Goal: Task Accomplishment & Management: Manage account settings

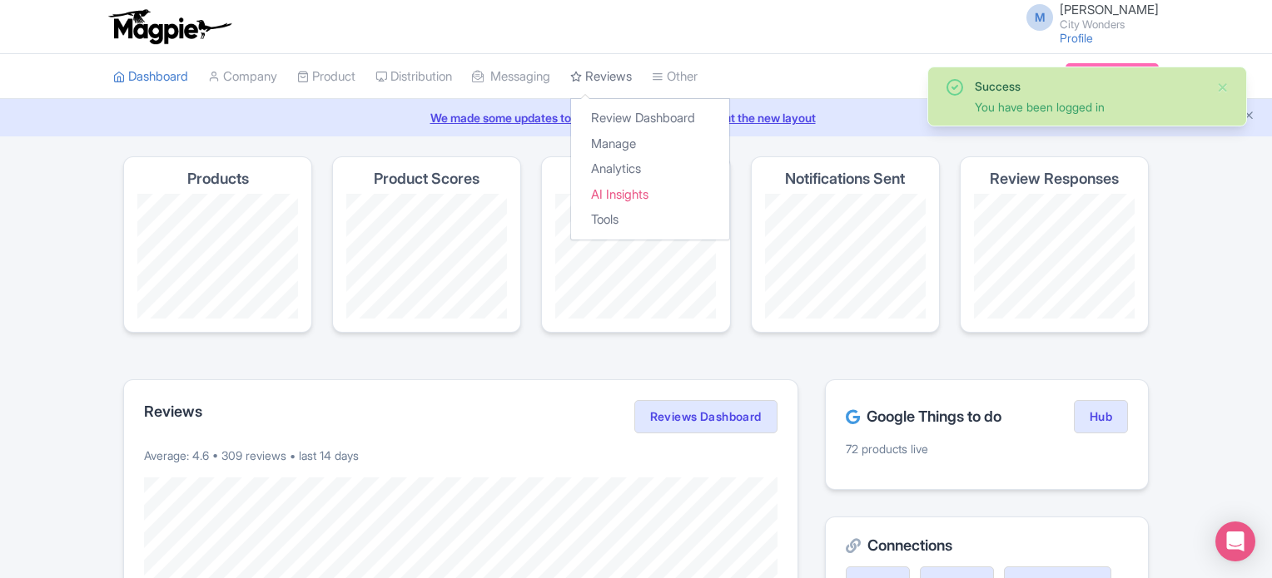
click at [609, 69] on link "Reviews" at bounding box center [601, 77] width 62 height 46
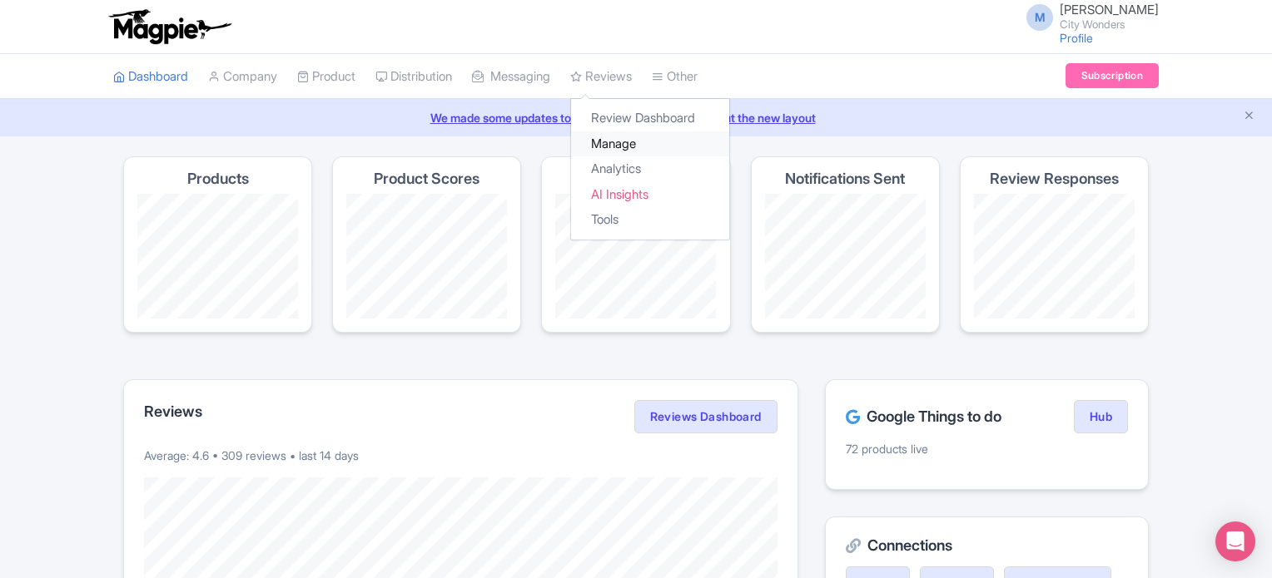
click at [630, 139] on link "Manage" at bounding box center [650, 145] width 158 height 26
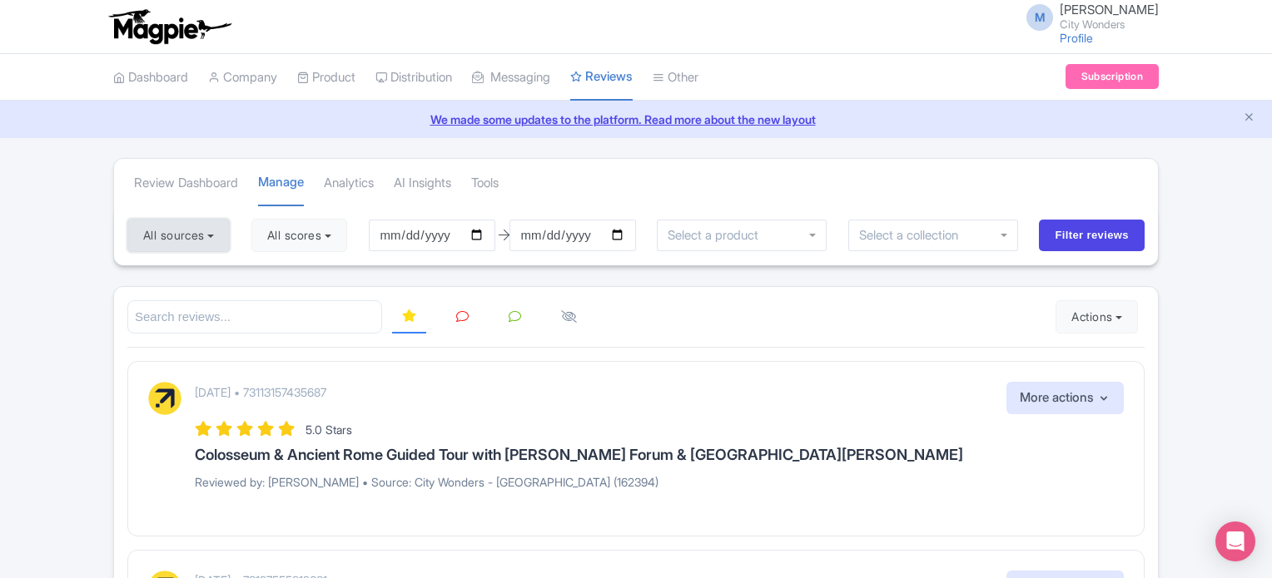
click at [205, 229] on button "All sources" at bounding box center [178, 235] width 102 height 33
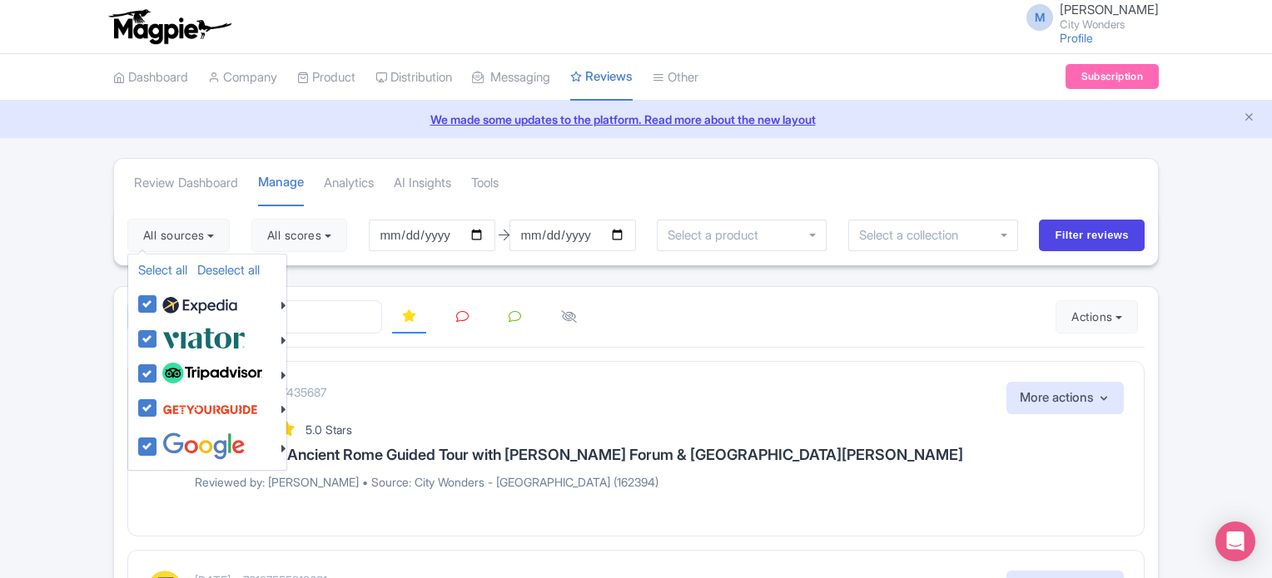
click at [637, 175] on div "Review Dashboard Manage Analytics AI Insights Tools" at bounding box center [636, 182] width 1044 height 47
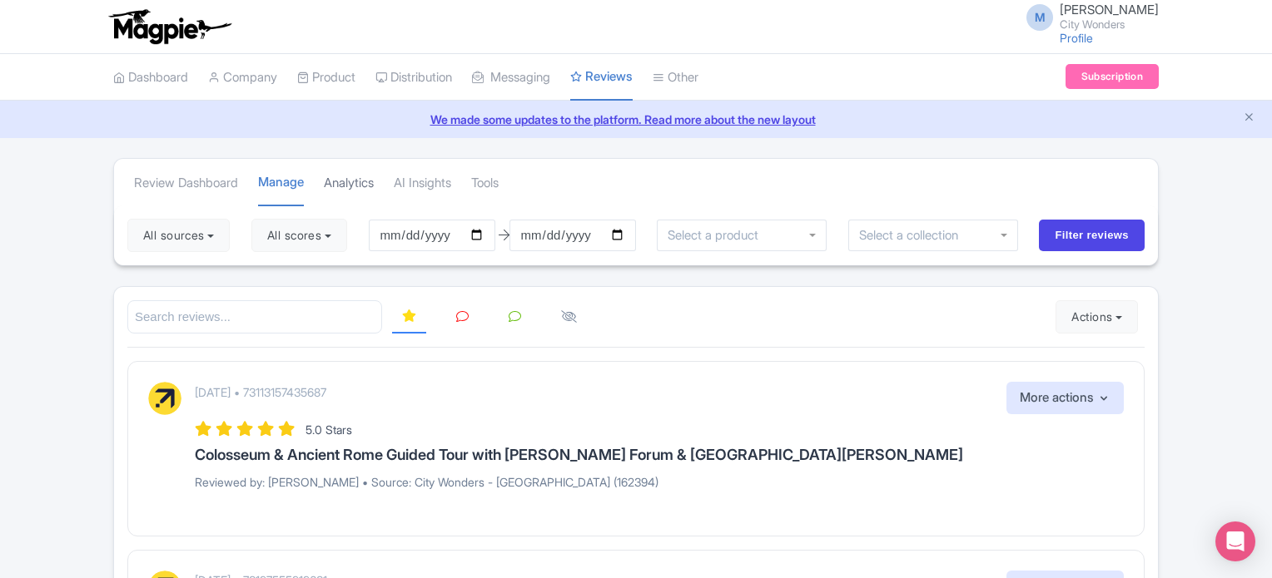
click at [360, 186] on link "Analytics" at bounding box center [349, 184] width 50 height 46
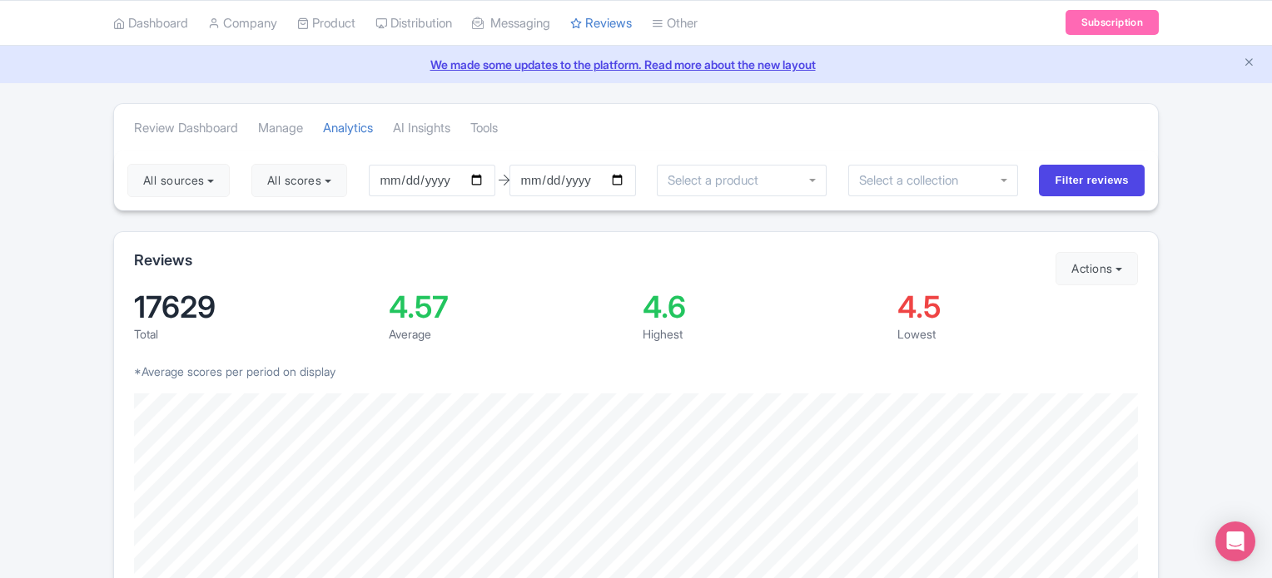
scroll to position [83, 0]
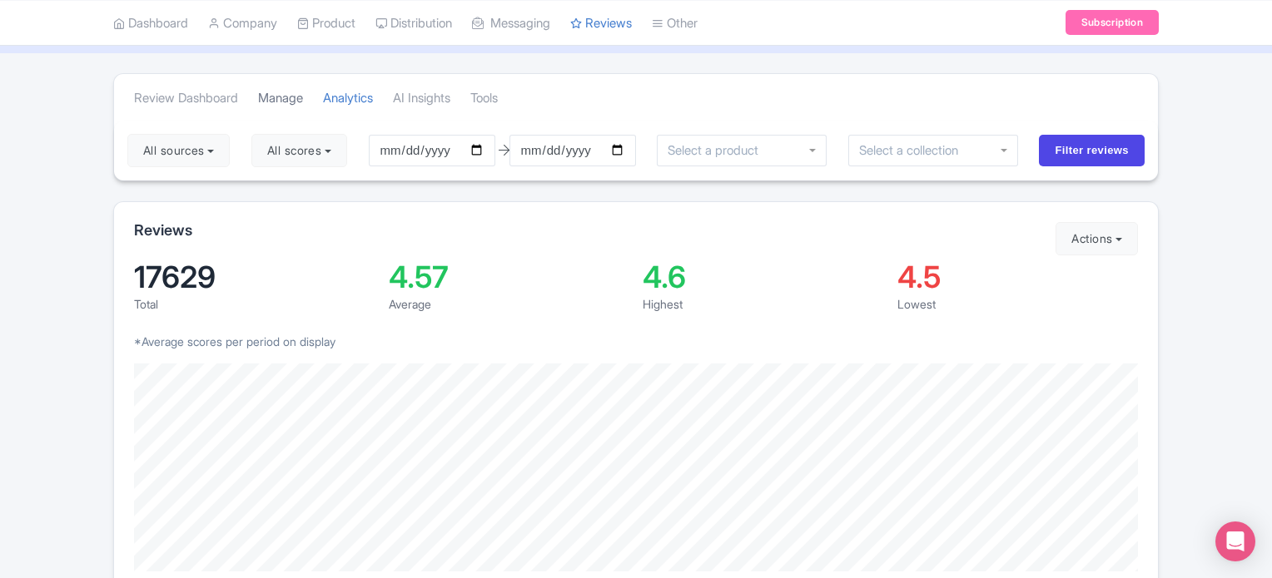
click at [289, 106] on link "Manage" at bounding box center [280, 99] width 45 height 46
click at [214, 102] on link "Review Dashboard" at bounding box center [186, 99] width 104 height 46
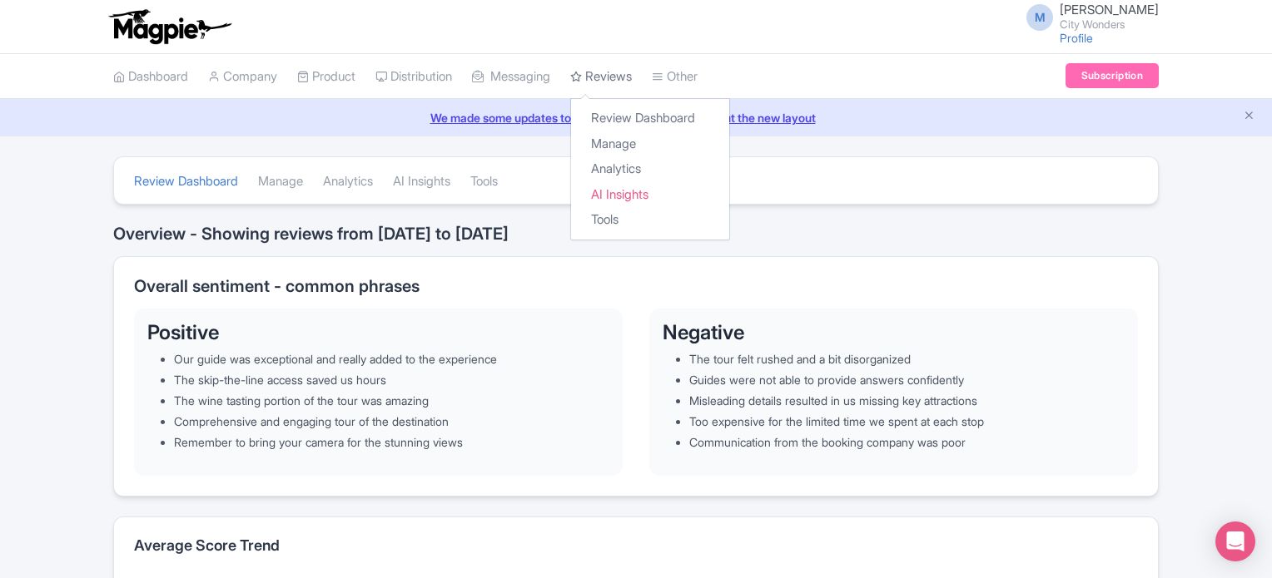
click at [613, 67] on link "Reviews" at bounding box center [601, 77] width 62 height 46
click at [628, 111] on link "Review Dashboard" at bounding box center [650, 119] width 158 height 26
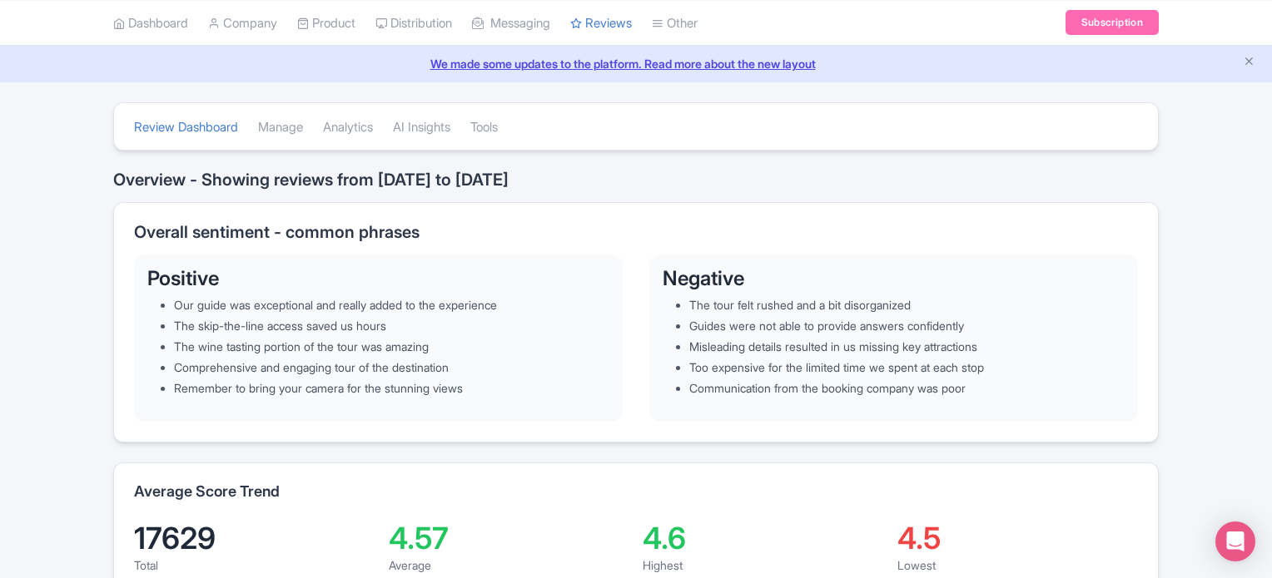
scroll to position [83, 0]
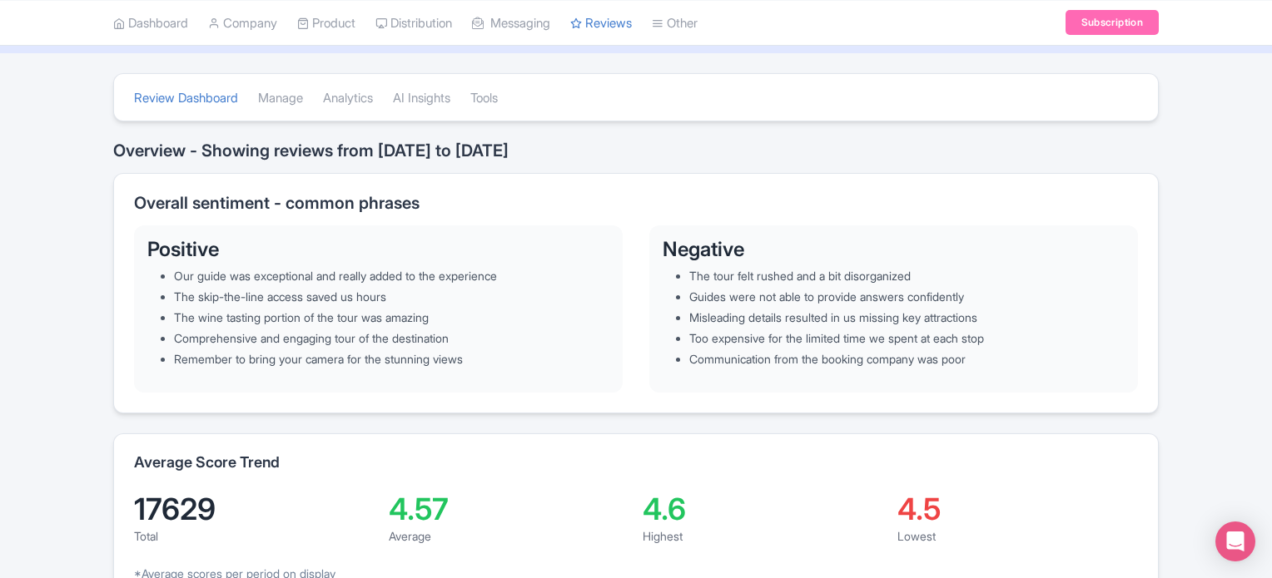
drag, startPoint x: 479, startPoint y: 151, endPoint x: 553, endPoint y: 148, distance: 74.1
click at [553, 148] on h2 "Overview - Showing reviews from 05/19/25 to 08/18/25" at bounding box center [635, 150] width 1045 height 18
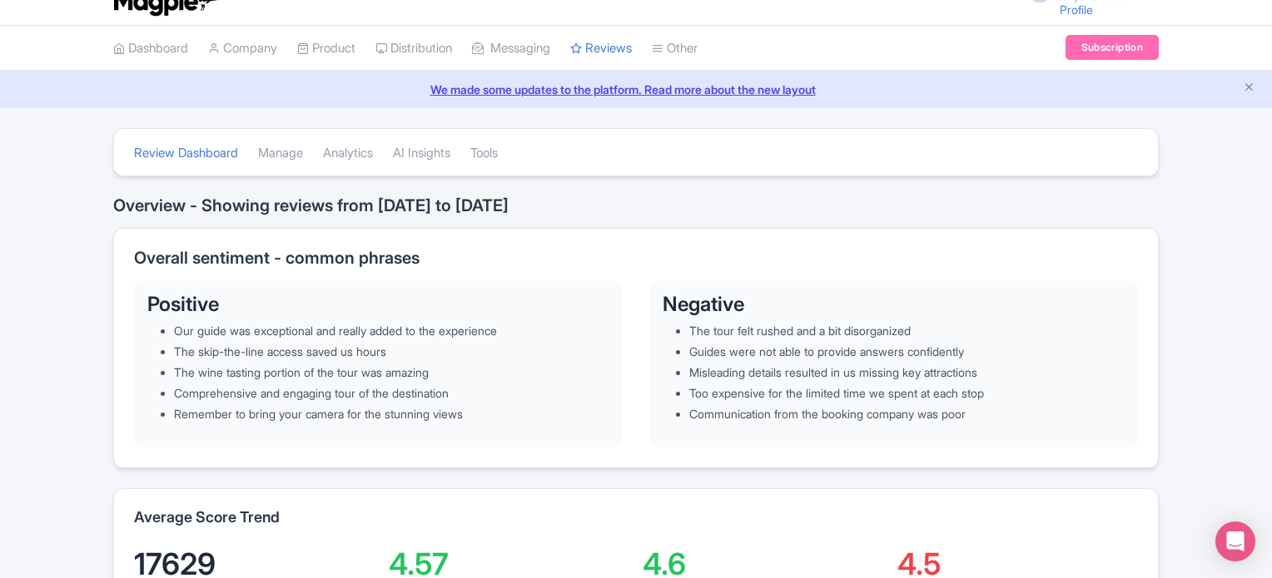
scroll to position [0, 0]
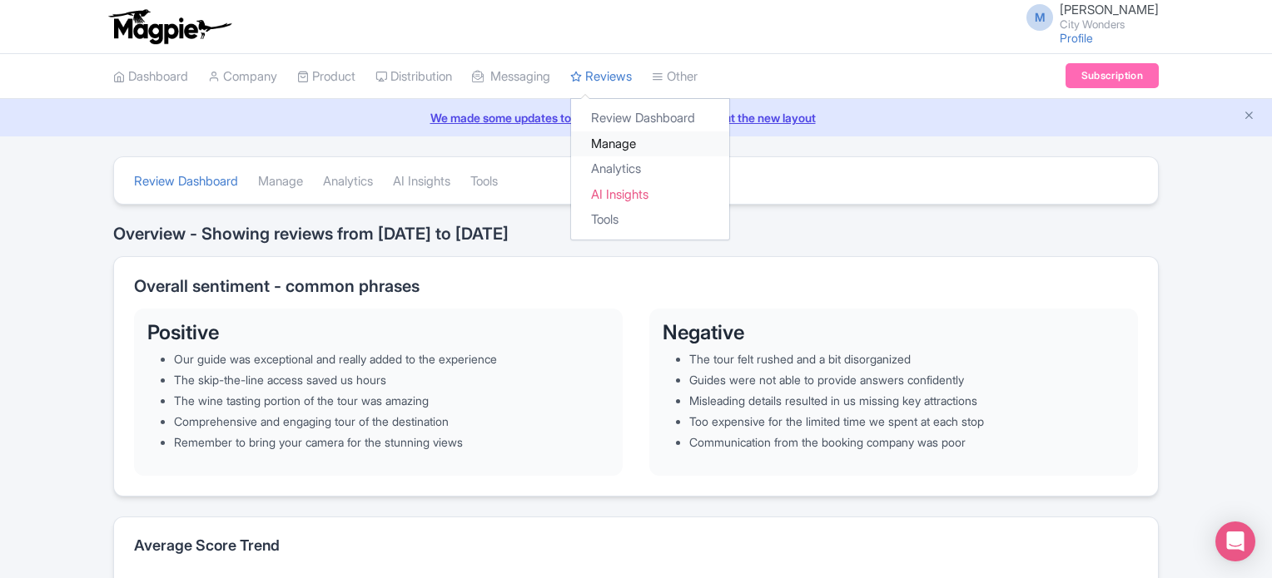
click at [633, 140] on link "Manage" at bounding box center [650, 145] width 158 height 26
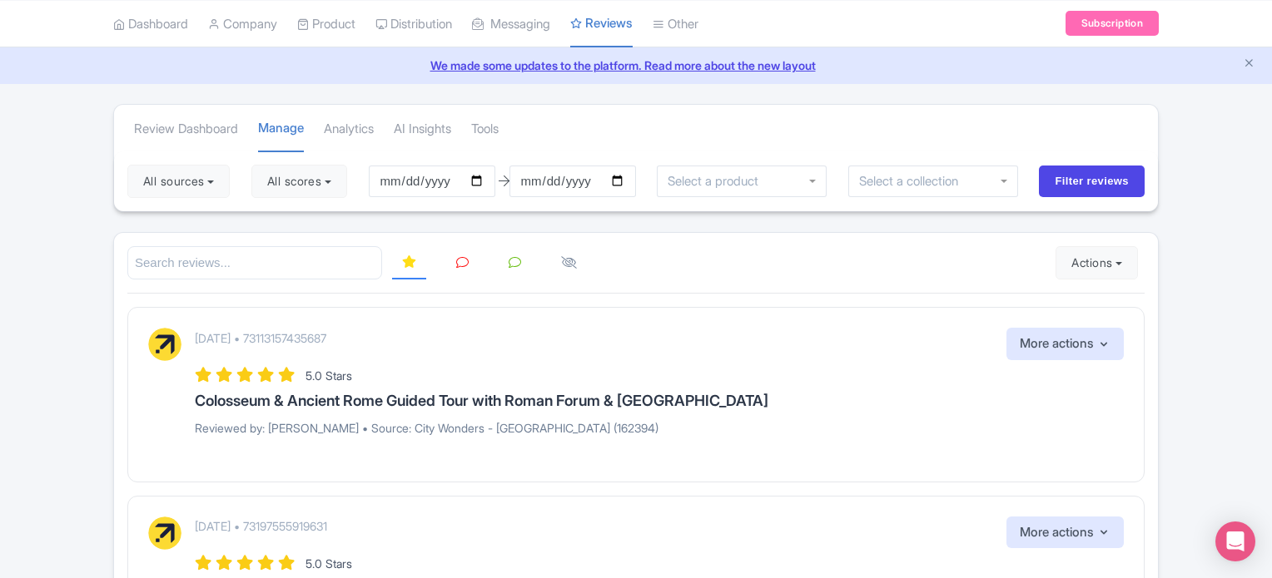
scroll to position [83, 0]
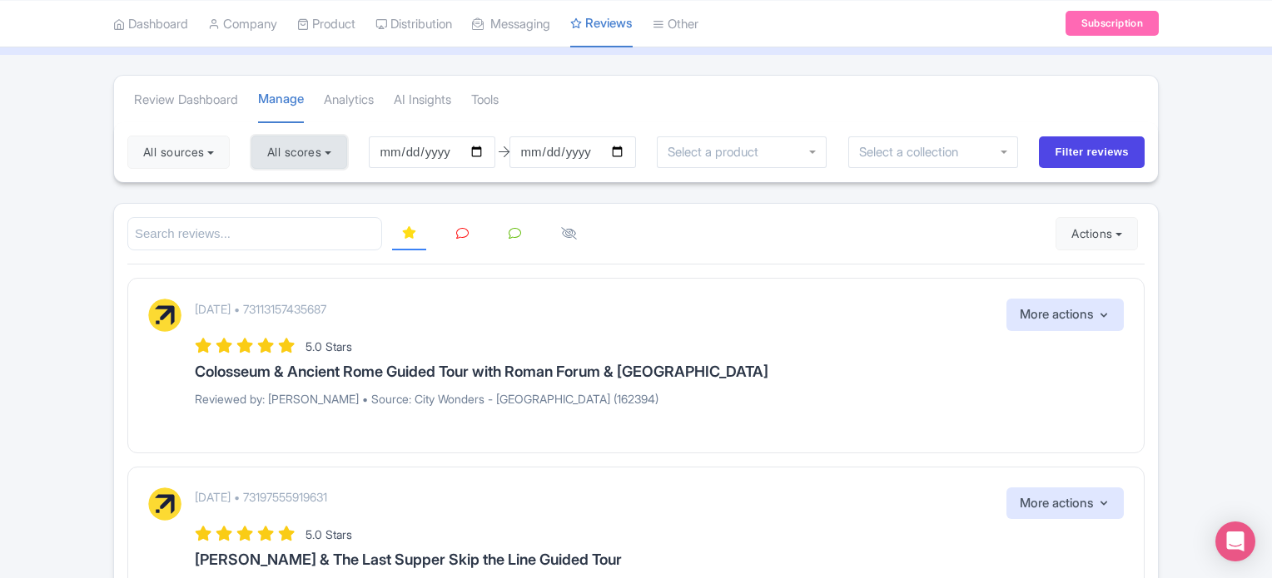
click at [290, 142] on button "All scores" at bounding box center [299, 152] width 96 height 33
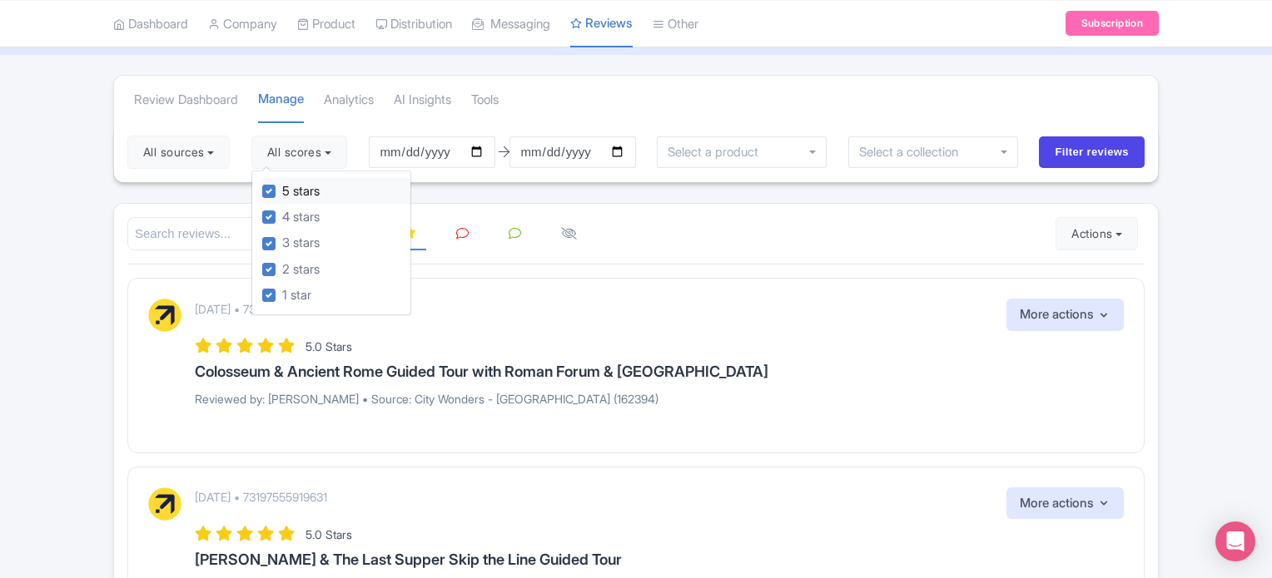
click at [282, 195] on label "5 stars" at bounding box center [300, 191] width 37 height 19
click at [282, 192] on input "5 stars" at bounding box center [287, 186] width 11 height 11
checkbox input "false"
click at [282, 218] on label "4 stars" at bounding box center [300, 217] width 37 height 19
click at [282, 218] on input "4 stars" at bounding box center [287, 212] width 11 height 11
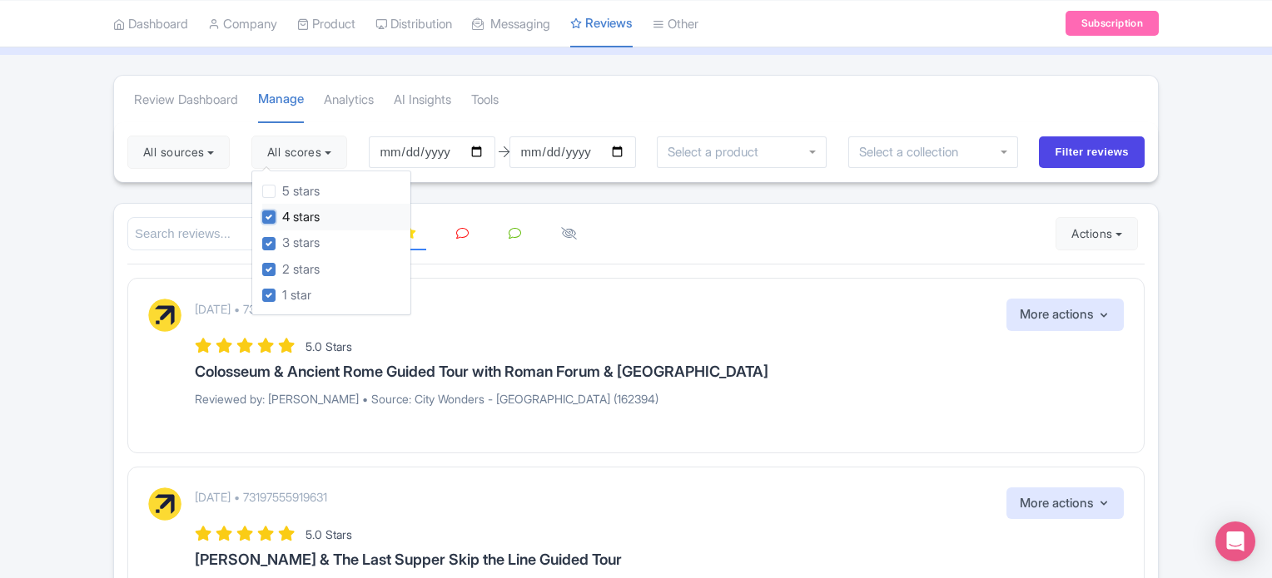
checkbox input "false"
click at [282, 242] on label "3 stars" at bounding box center [300, 243] width 37 height 19
click at [282, 242] on input "3 stars" at bounding box center [287, 239] width 11 height 11
checkbox input "false"
click at [271, 258] on div "2 stars" at bounding box center [336, 269] width 148 height 26
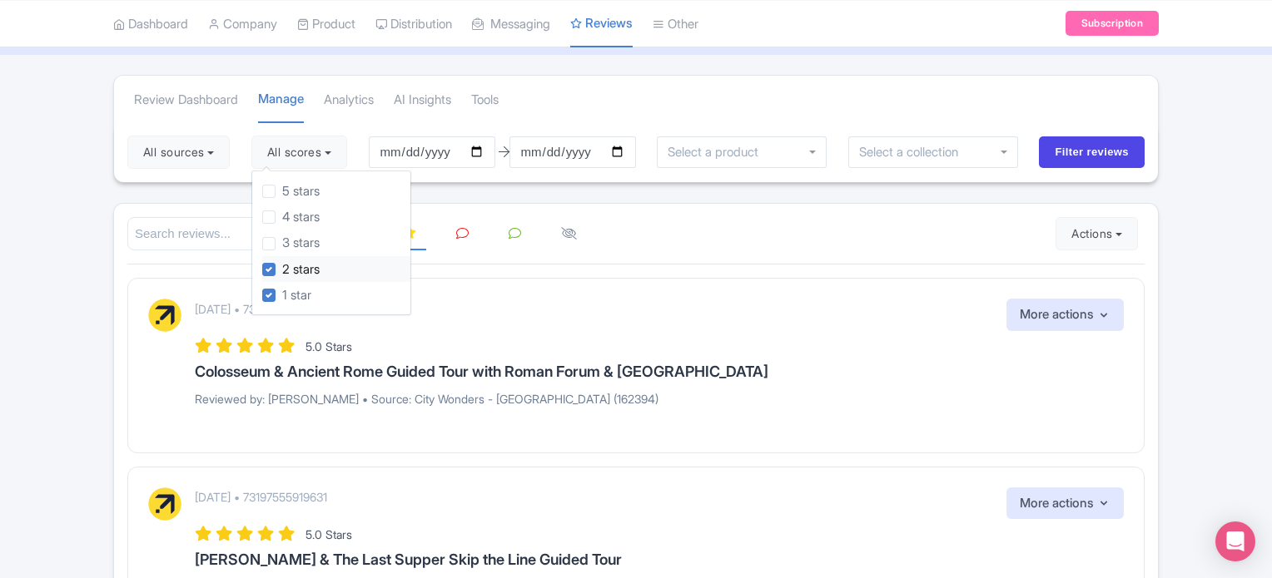
click at [282, 263] on label "2 stars" at bounding box center [300, 270] width 37 height 19
click at [282, 263] on input "2 stars" at bounding box center [287, 265] width 11 height 11
checkbox input "false"
click at [1134, 146] on input "Filter reviews" at bounding box center [1092, 152] width 106 height 32
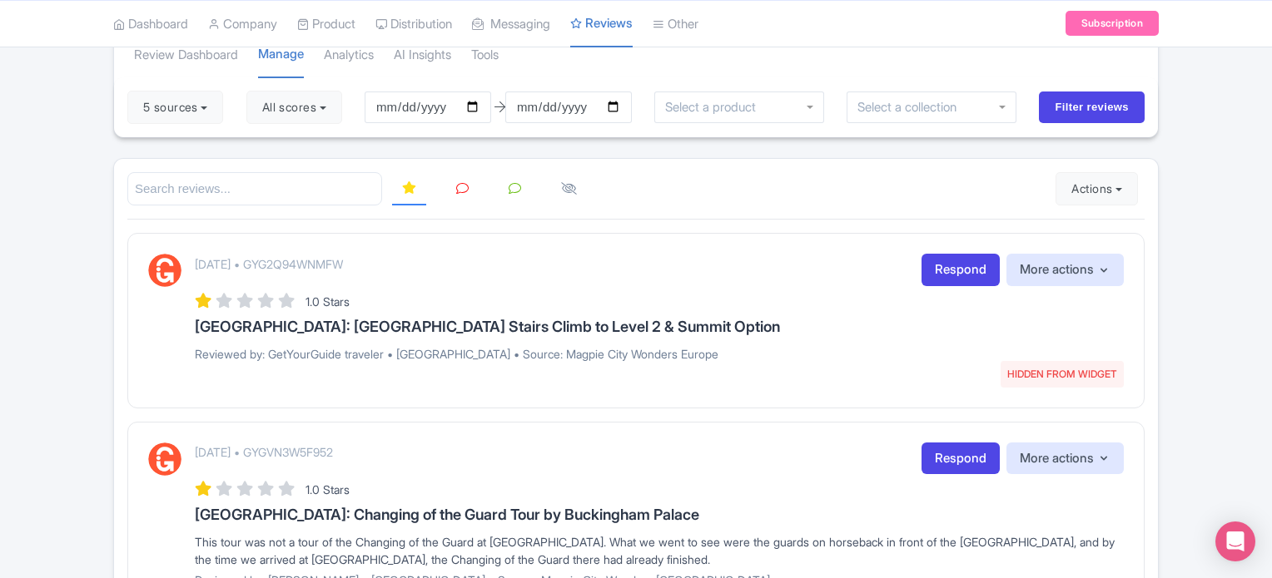
scroll to position [166, 0]
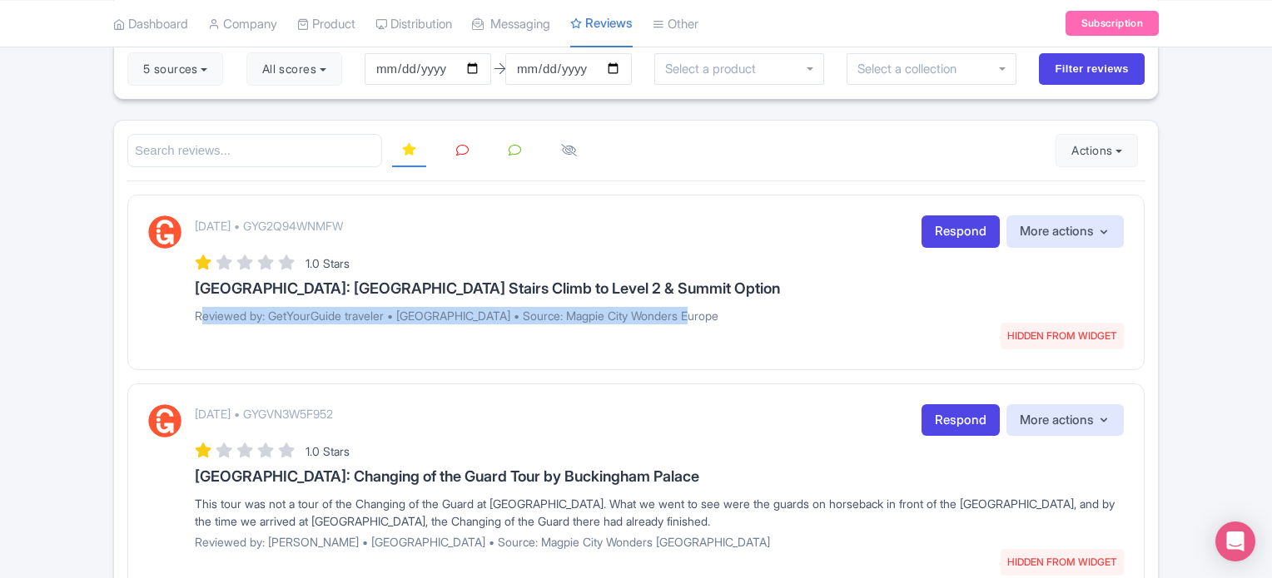
drag, startPoint x: 196, startPoint y: 315, endPoint x: 732, endPoint y: 312, distance: 536.0
click at [722, 310] on p "Reviewed by: GetYourGuide traveler • Netherlands • Source: Magpie City Wonders …" at bounding box center [659, 315] width 929 height 17
click at [762, 325] on div "August 05, 2025 • GYG2Q94WNMFW HIDDEN FROM WIDGET Respond More actions Hide fro…" at bounding box center [659, 276] width 929 height 120
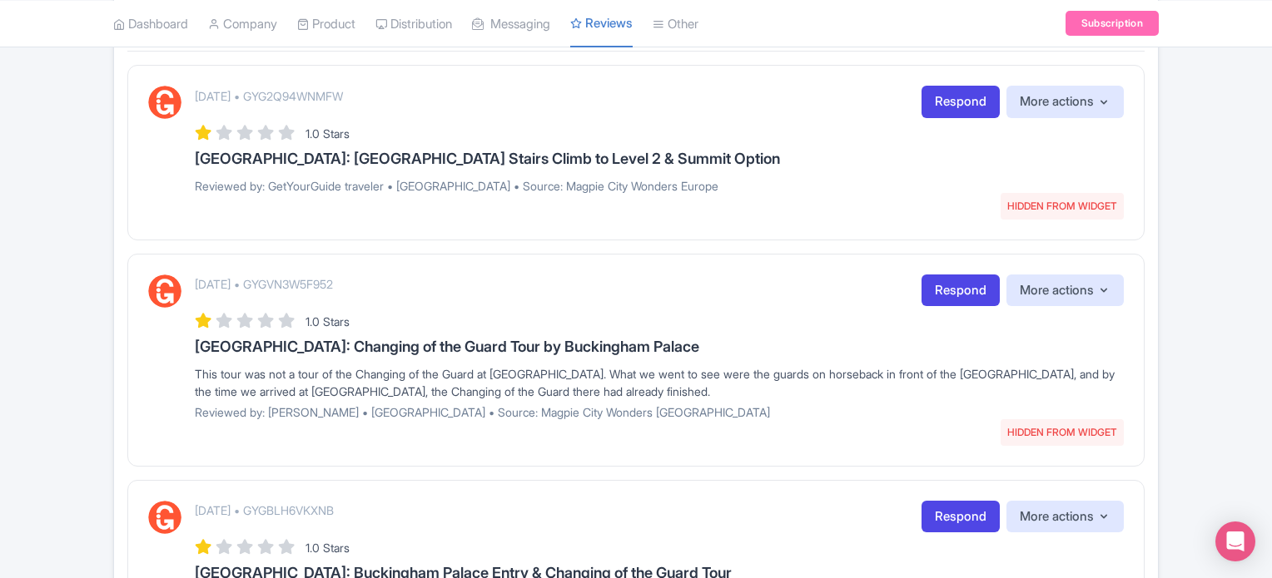
scroll to position [333, 0]
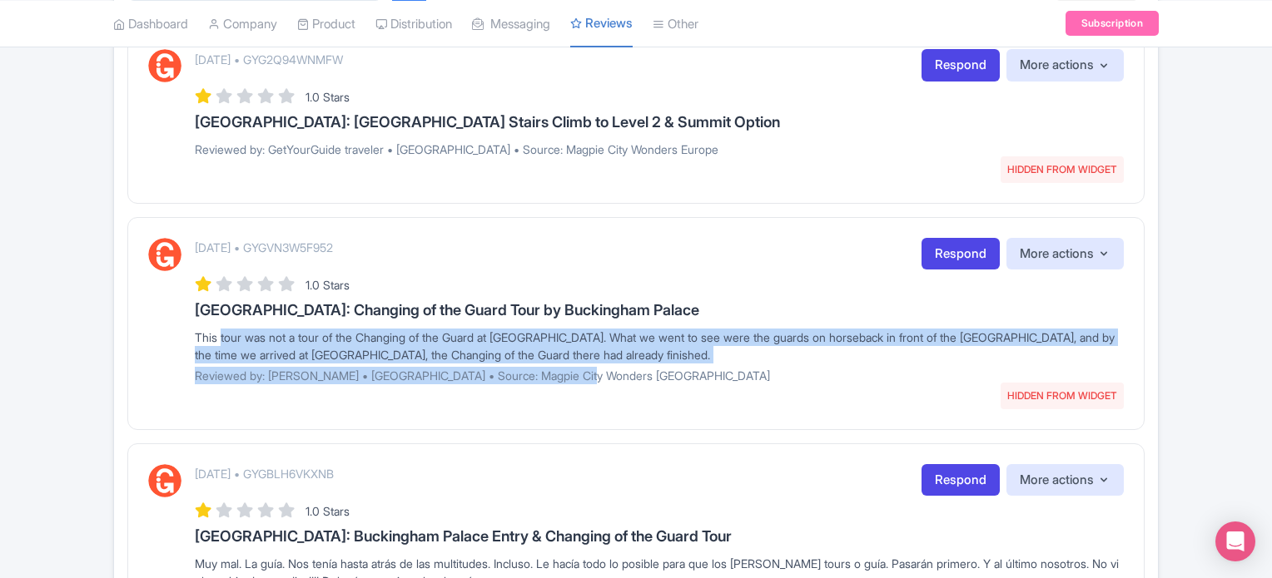
drag, startPoint x: 216, startPoint y: 340, endPoint x: 805, endPoint y: 365, distance: 589.8
click at [803, 363] on div "August 05, 2025 • GYGVN3W5F952 HIDDEN FROM WIDGET Respond More actions Hide fro…" at bounding box center [659, 317] width 929 height 158
click at [815, 389] on div "August 05, 2025 • GYGVN3W5F952 HIDDEN FROM WIDGET Respond More actions Hide fro…" at bounding box center [659, 317] width 929 height 158
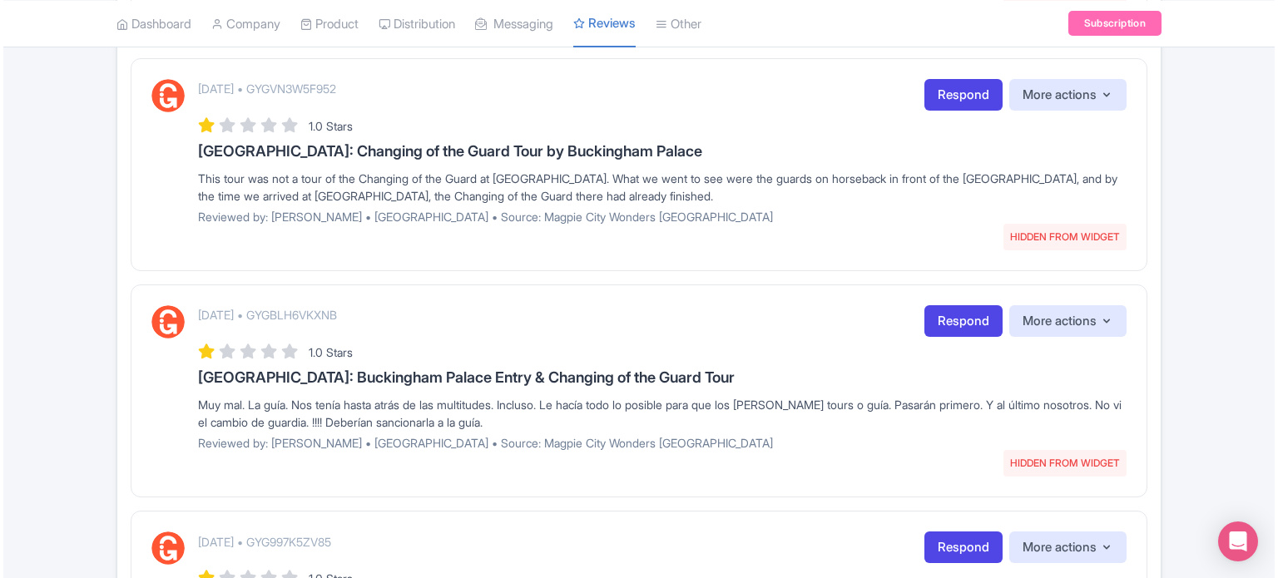
scroll to position [583, 0]
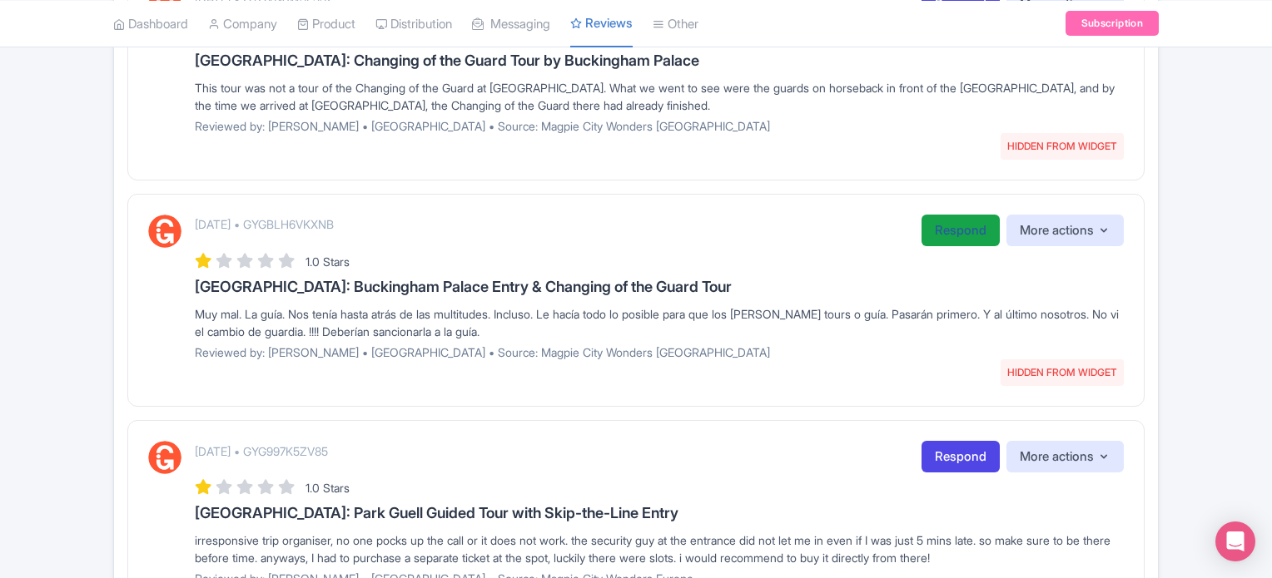
click at [936, 240] on link "Respond" at bounding box center [960, 231] width 78 height 32
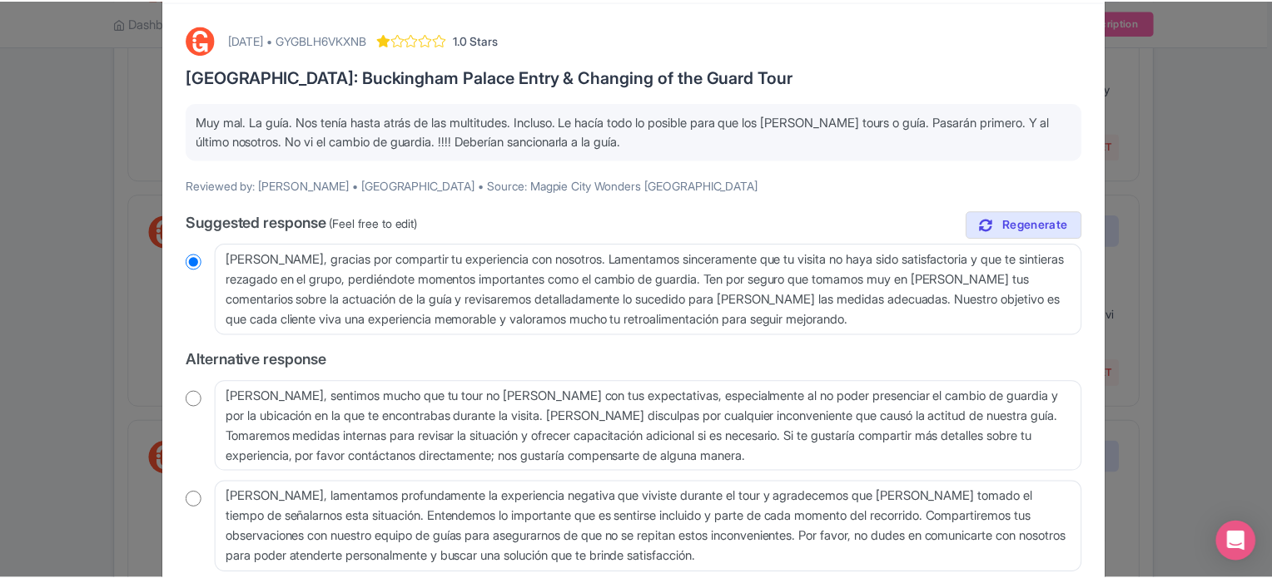
scroll to position [0, 0]
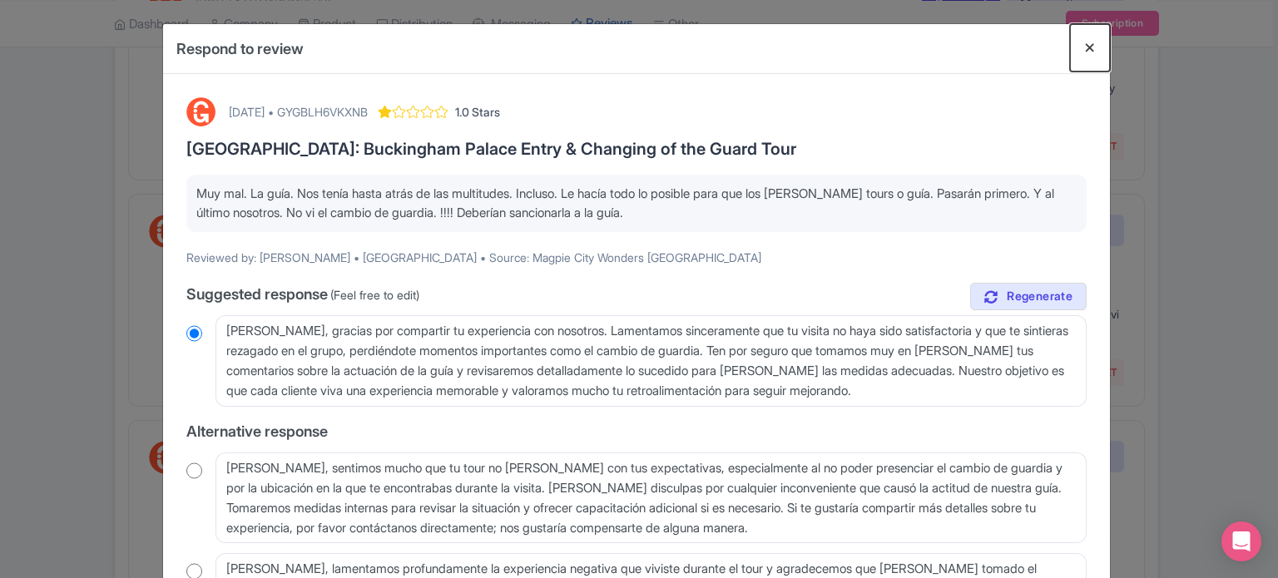
click at [1084, 47] on button "Close" at bounding box center [1090, 47] width 40 height 47
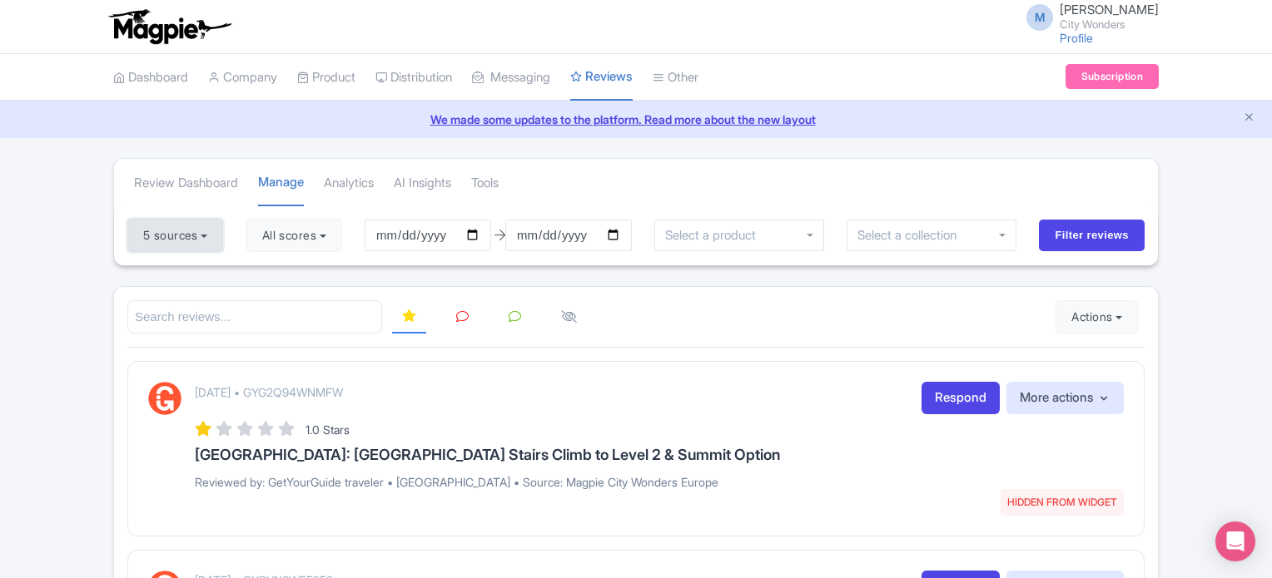
click at [220, 231] on button "5 sources" at bounding box center [175, 235] width 96 height 33
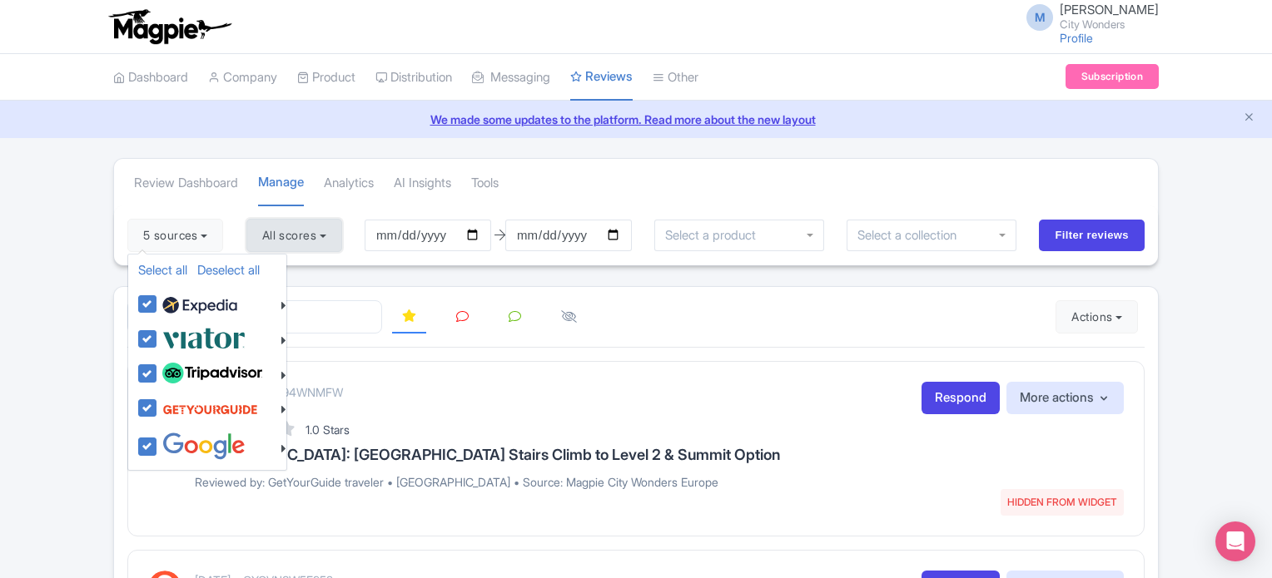
click at [325, 237] on button "All scores" at bounding box center [294, 235] width 96 height 33
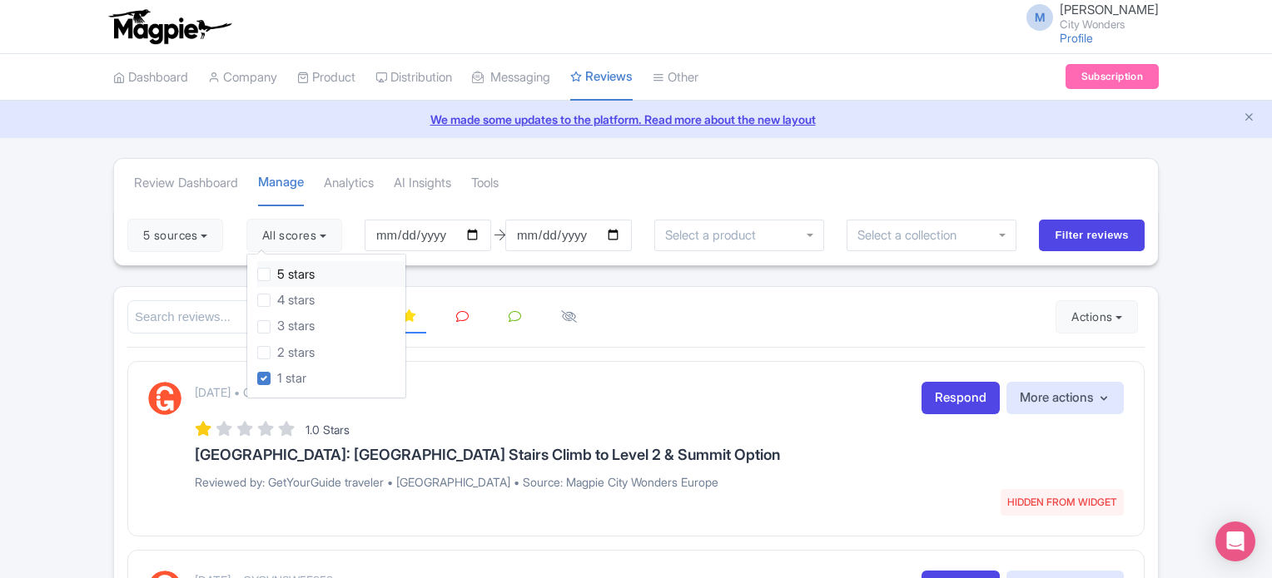
click at [277, 275] on label "5 stars" at bounding box center [295, 274] width 37 height 19
click at [277, 275] on input "5 stars" at bounding box center [282, 270] width 11 height 11
checkbox input "true"
click at [277, 300] on label "4 stars" at bounding box center [295, 300] width 37 height 19
click at [277, 300] on input "4 stars" at bounding box center [282, 295] width 11 height 11
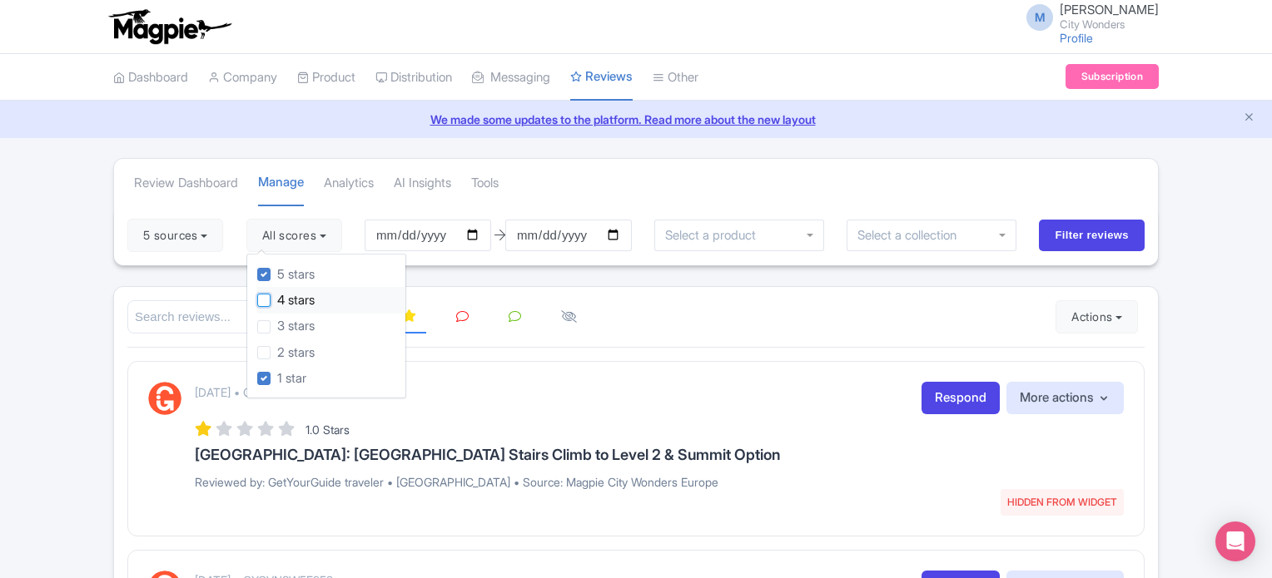
checkbox input "true"
click at [267, 316] on div "3 stars" at bounding box center [331, 327] width 148 height 26
click at [277, 345] on label "2 stars" at bounding box center [295, 353] width 37 height 19
click at [277, 345] on input "2 stars" at bounding box center [282, 348] width 11 height 11
checkbox input "true"
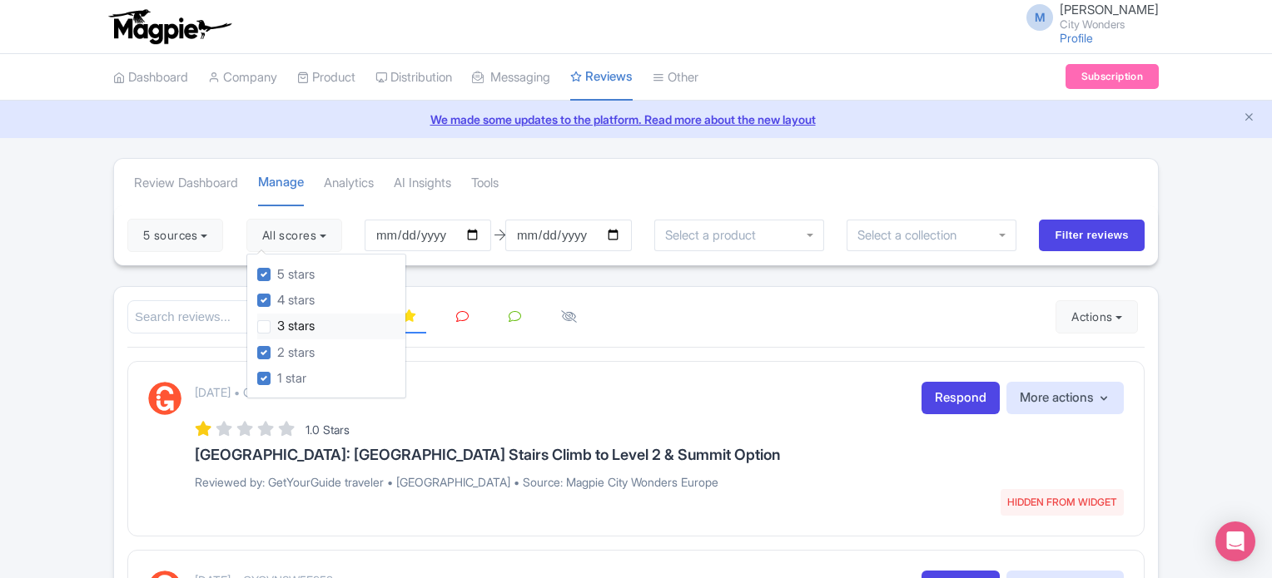
click at [277, 327] on label "3 stars" at bounding box center [295, 326] width 37 height 19
click at [277, 327] on input "3 stars" at bounding box center [282, 322] width 11 height 11
checkbox input "true"
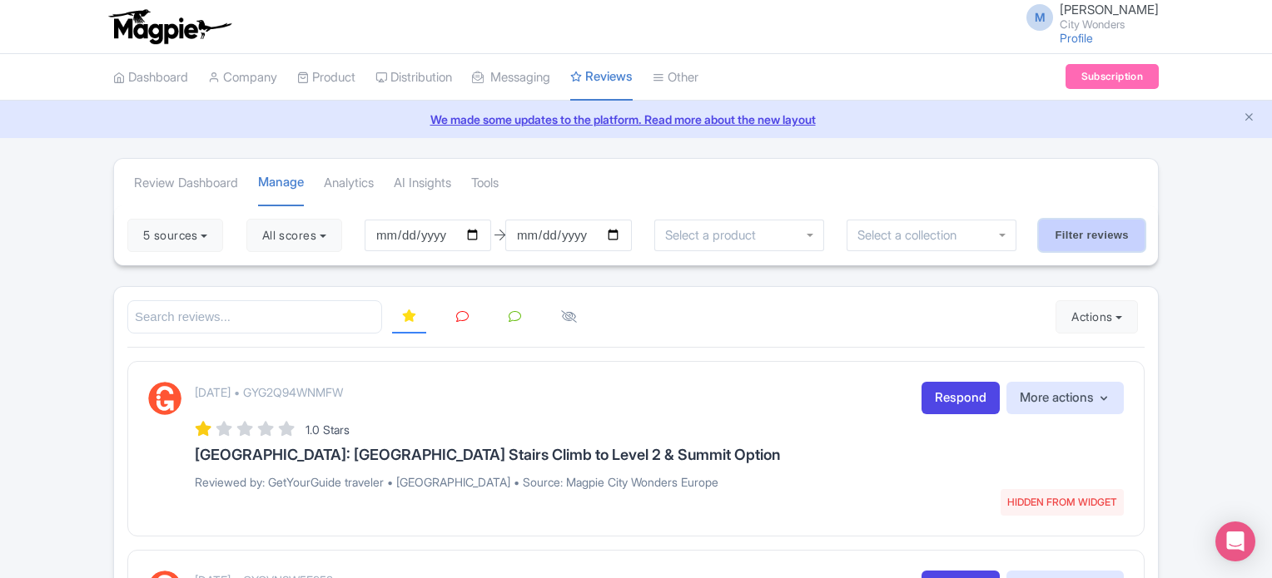
click at [1092, 229] on input "Filter reviews" at bounding box center [1092, 236] width 106 height 32
click at [198, 246] on button "5 sources" at bounding box center [175, 235] width 96 height 33
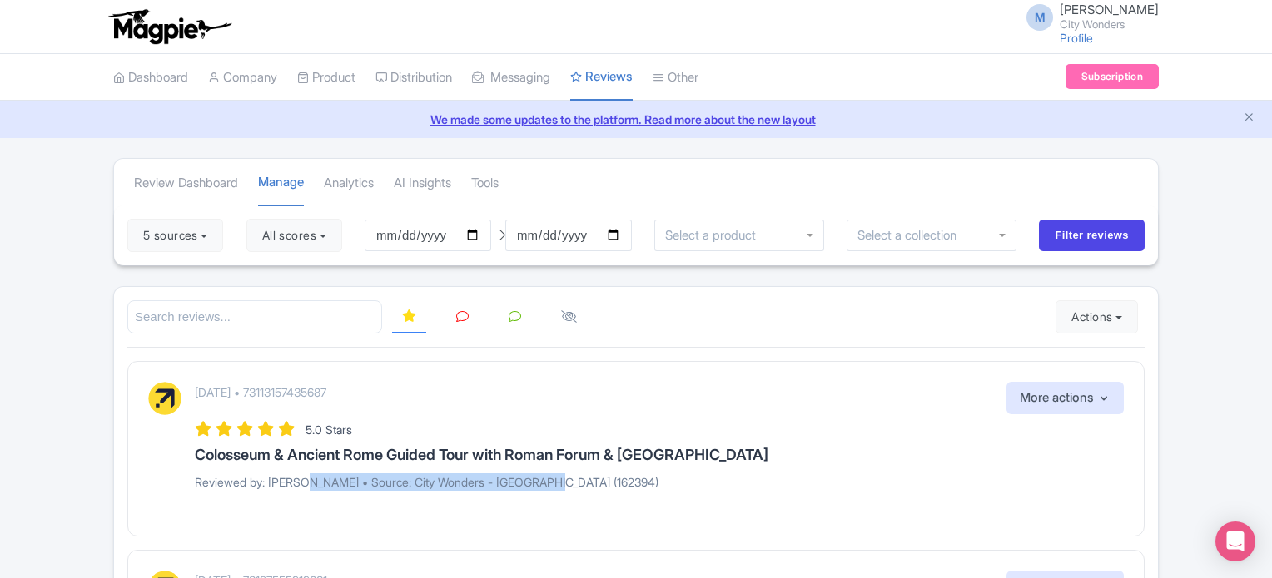
drag, startPoint x: 303, startPoint y: 480, endPoint x: 593, endPoint y: 479, distance: 289.6
click at [593, 479] on p "Reviewed by: ADRIANA S • Source: City Wonders - Rome (162394)" at bounding box center [659, 482] width 929 height 17
click at [596, 482] on p "Reviewed by: ADRIANA S • Source: City Wonders - Rome (162394)" at bounding box center [659, 482] width 929 height 17
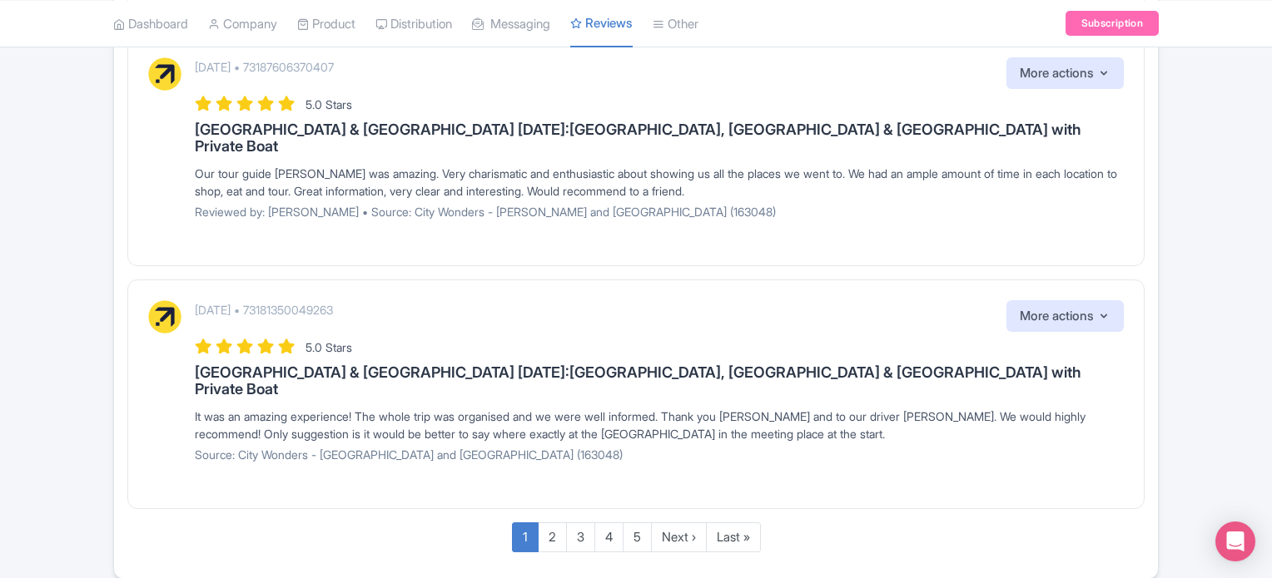
scroll to position [2073, 0]
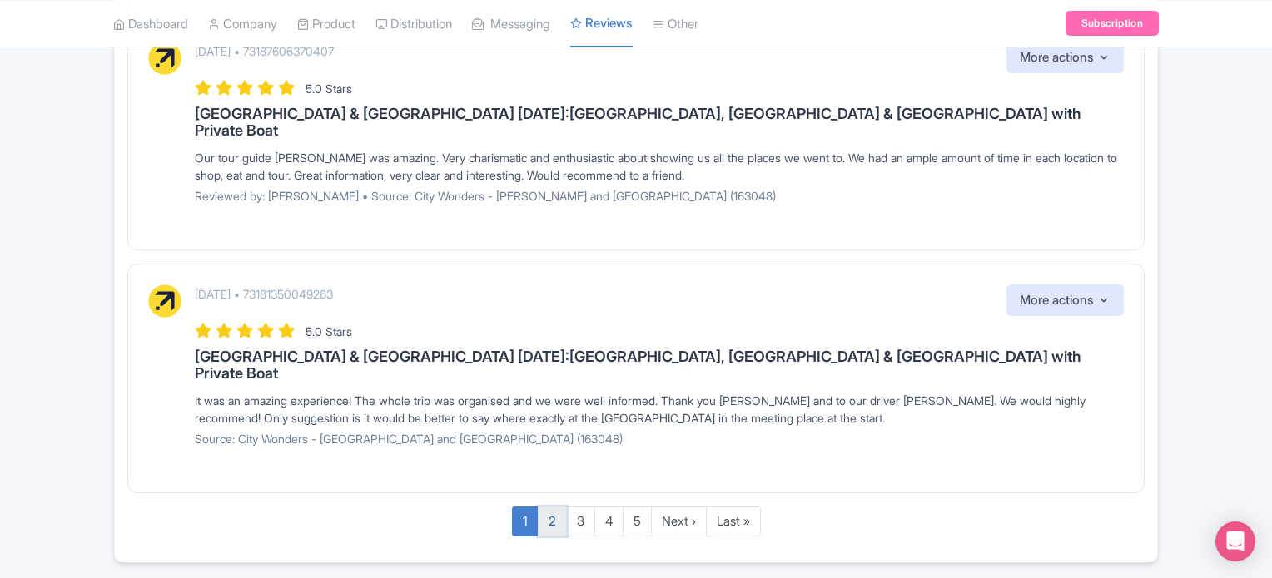
click at [550, 507] on link "2" at bounding box center [552, 522] width 29 height 31
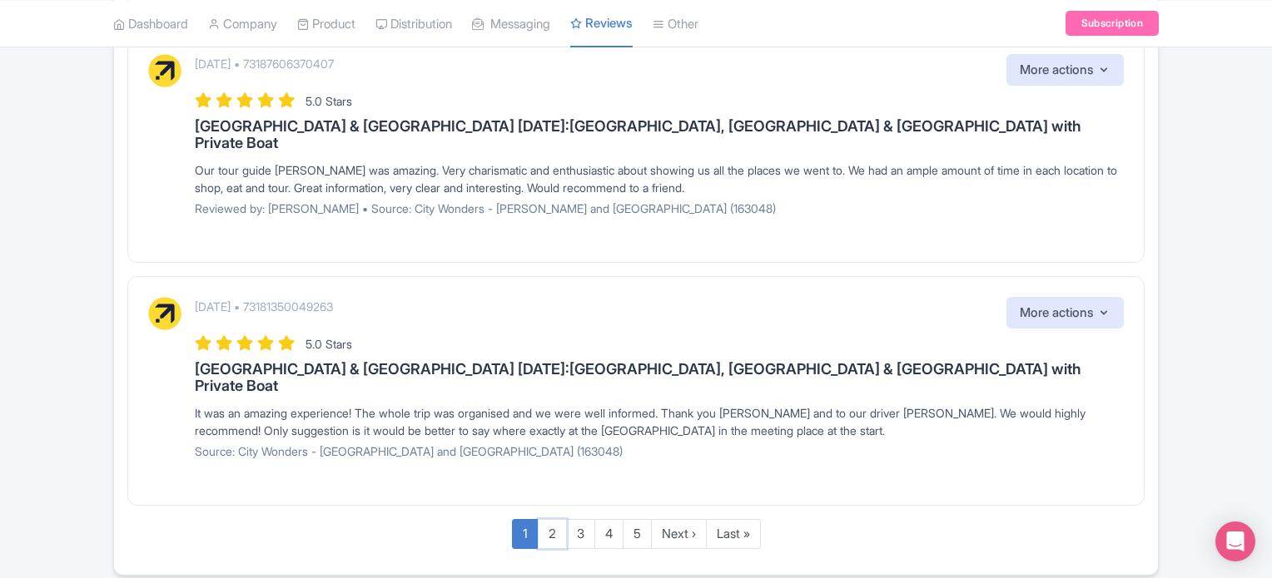
scroll to position [1984, 0]
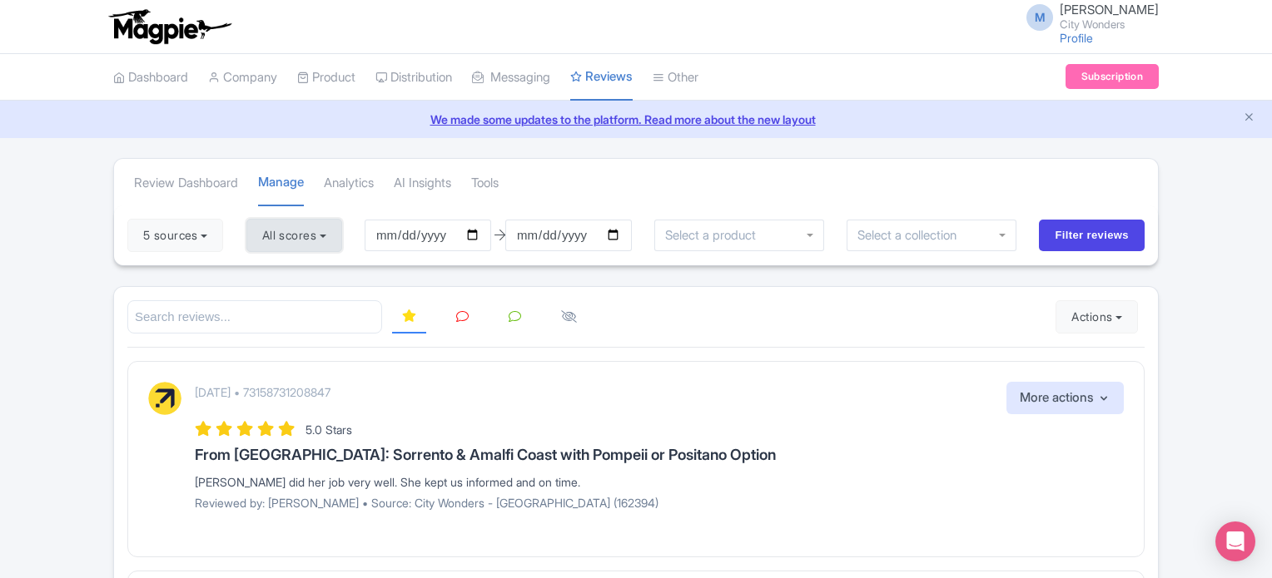
click at [309, 236] on button "All scores" at bounding box center [294, 235] width 96 height 33
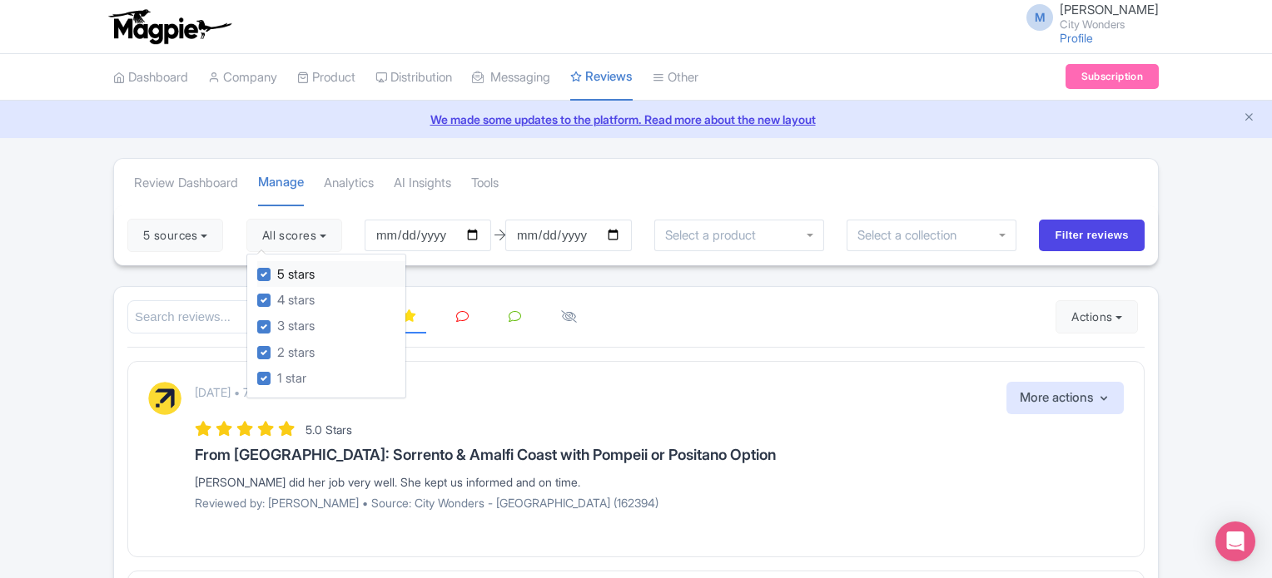
click at [277, 270] on label "5 stars" at bounding box center [295, 274] width 37 height 19
click at [277, 270] on input "5 stars" at bounding box center [282, 270] width 11 height 11
checkbox input "false"
click at [1092, 228] on input "Filter reviews" at bounding box center [1092, 236] width 106 height 32
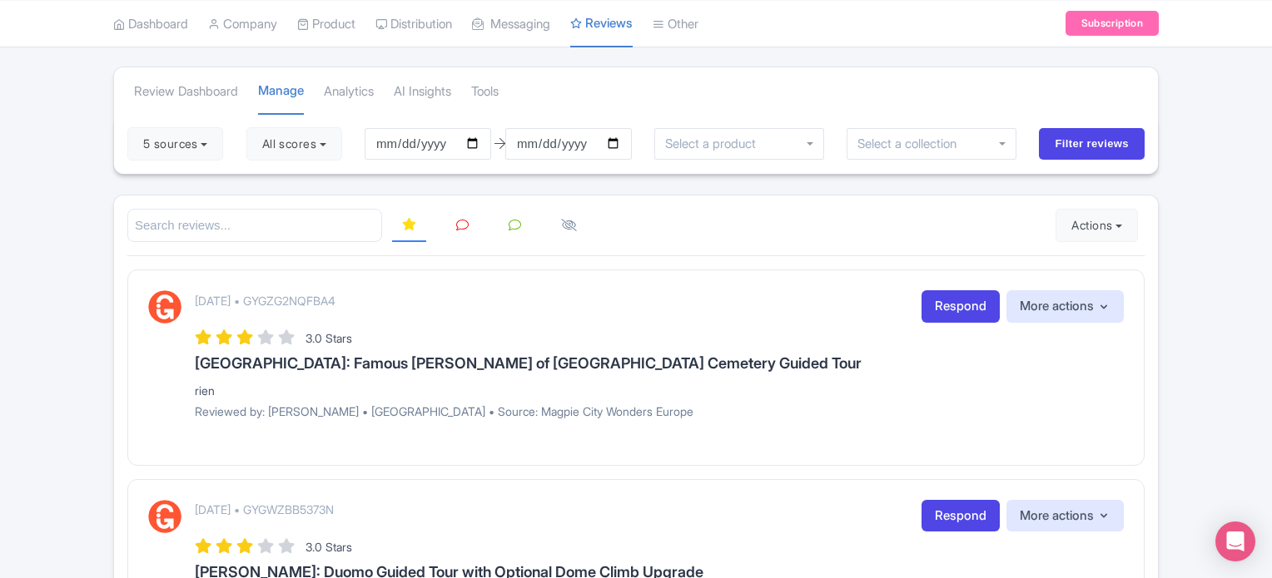
scroll to position [83, 0]
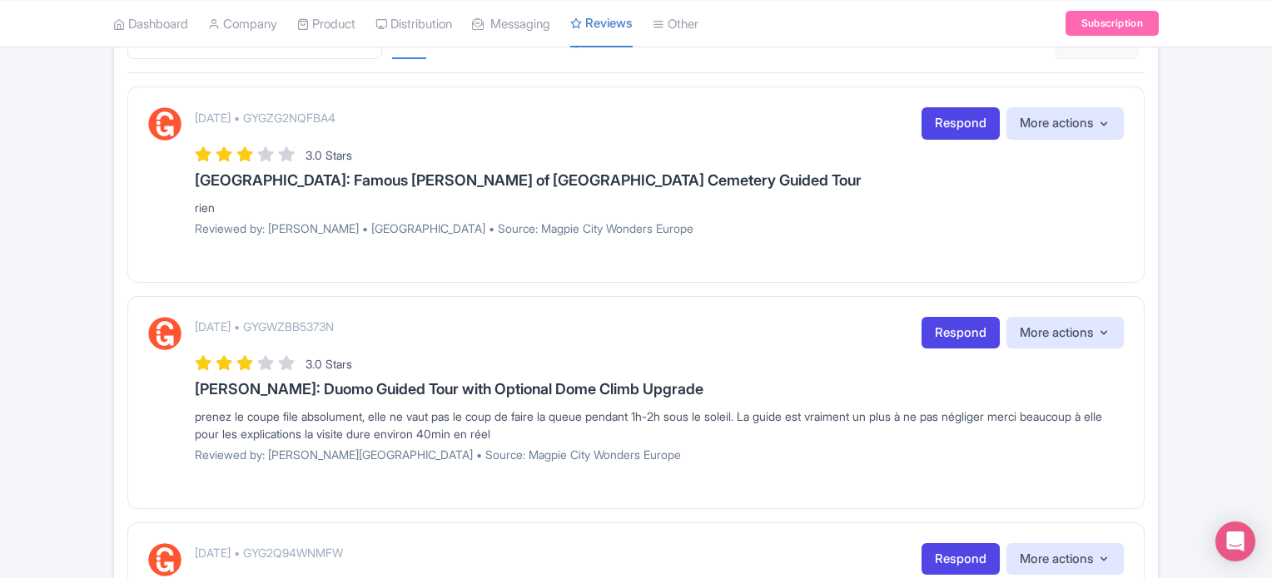
scroll to position [250, 0]
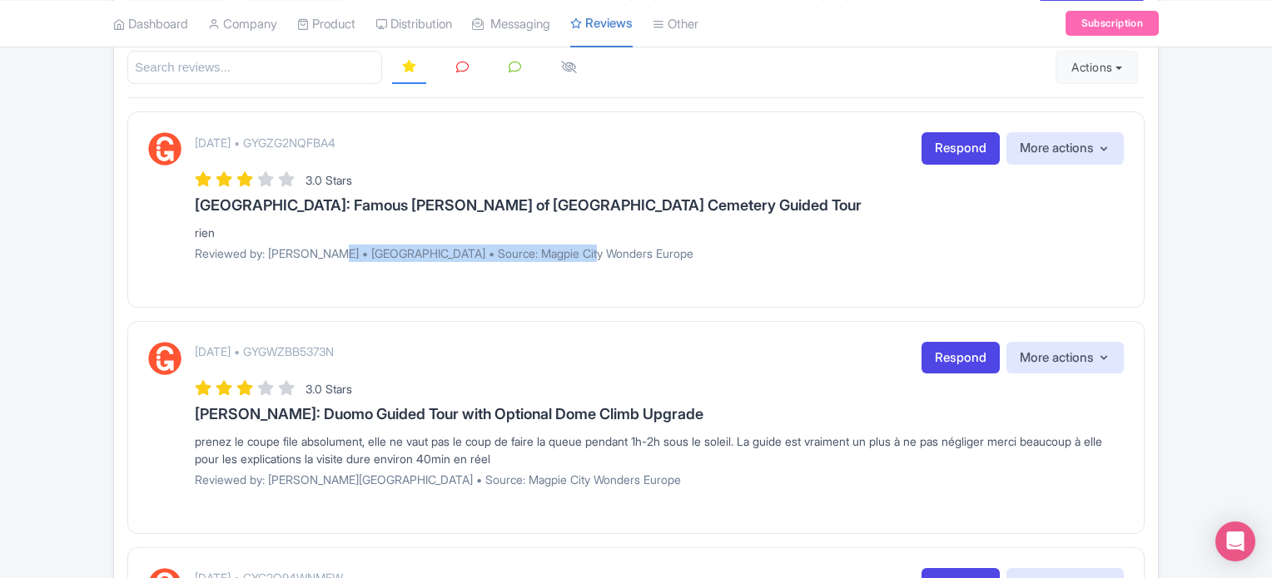
drag, startPoint x: 328, startPoint y: 256, endPoint x: 573, endPoint y: 256, distance: 245.5
click at [573, 256] on p "Reviewed by: Annalisa • Italy • Source: Magpie City Wonders Europe" at bounding box center [659, 253] width 929 height 17
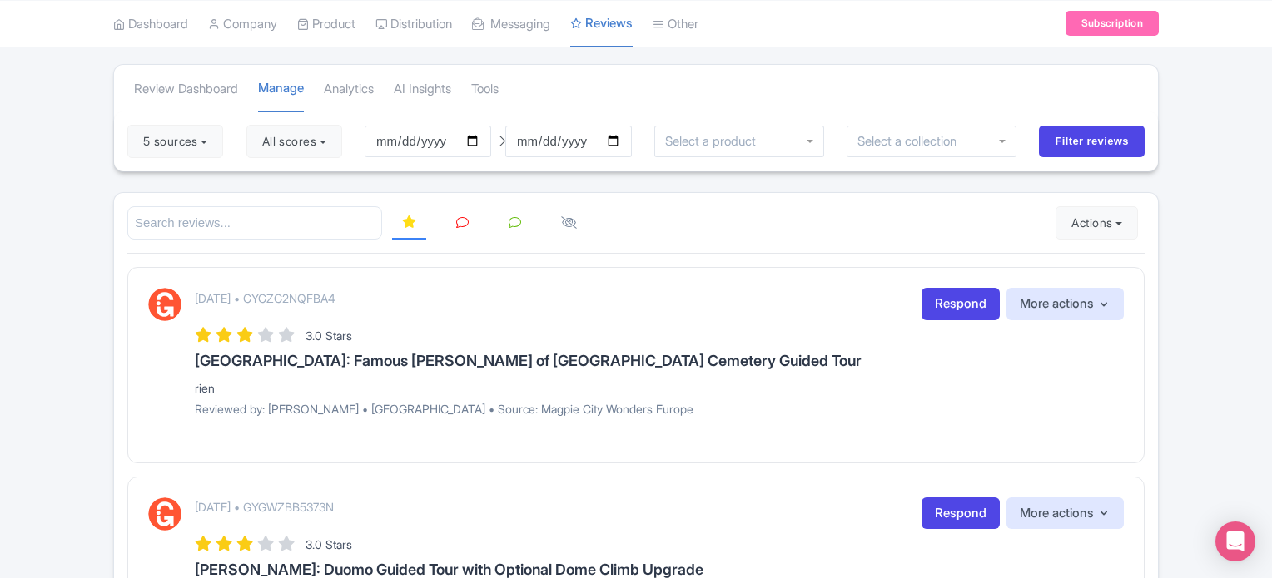
scroll to position [0, 0]
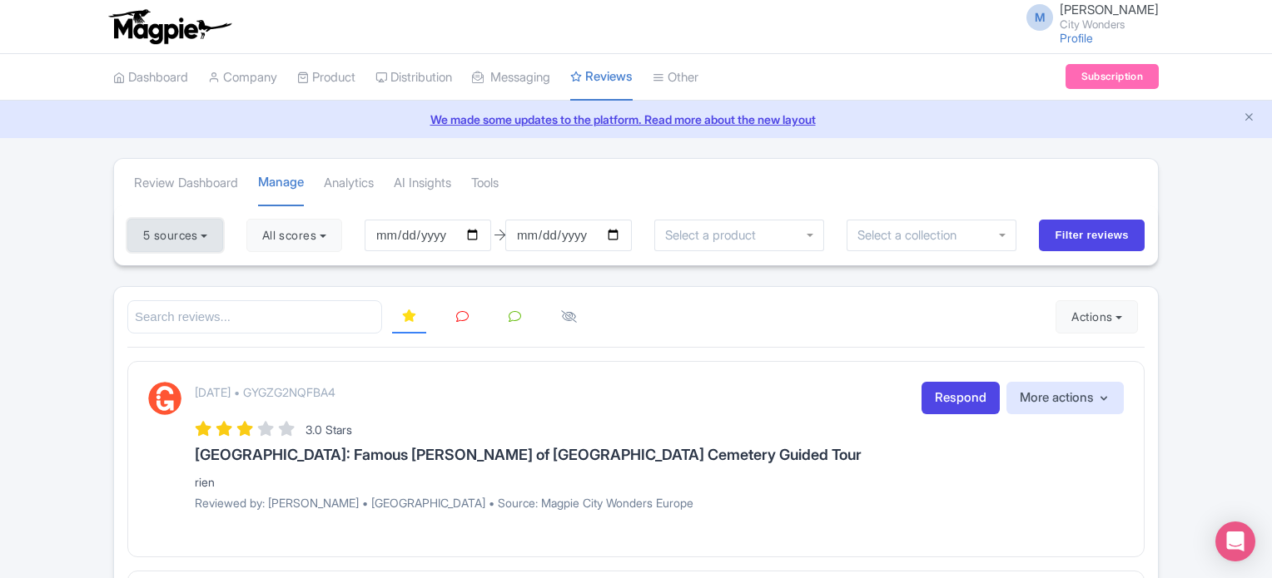
click at [203, 236] on button "5 sources" at bounding box center [175, 235] width 96 height 33
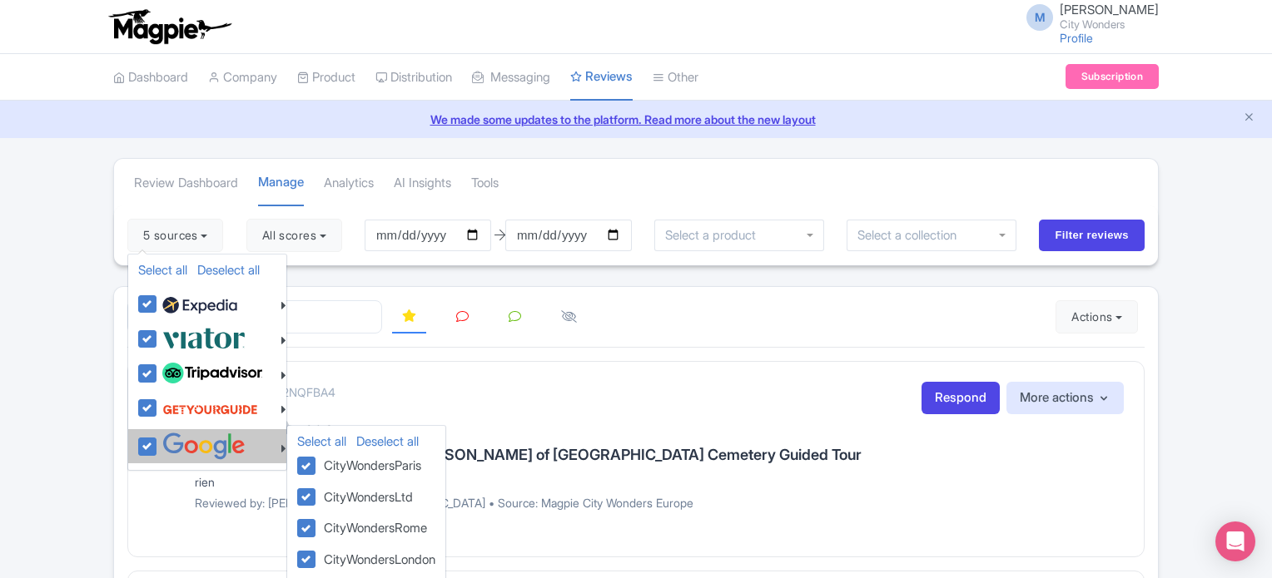
click at [158, 442] on label at bounding box center [201, 446] width 87 height 27
click at [158, 442] on input "checkbox" at bounding box center [163, 438] width 11 height 11
checkbox input "false"
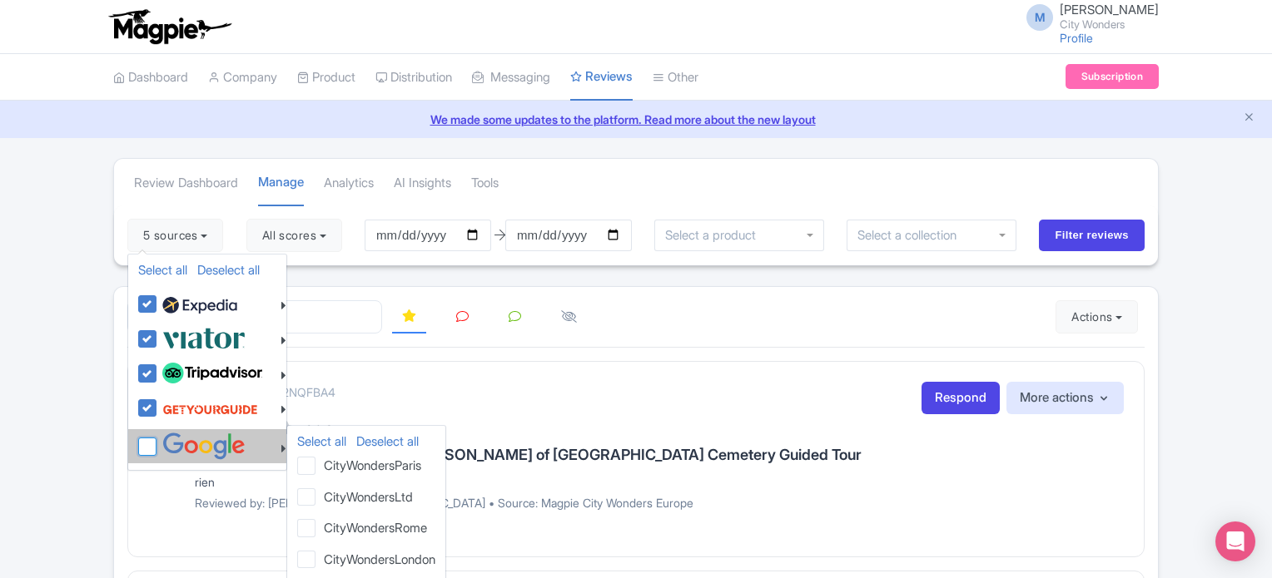
checkbox input "false"
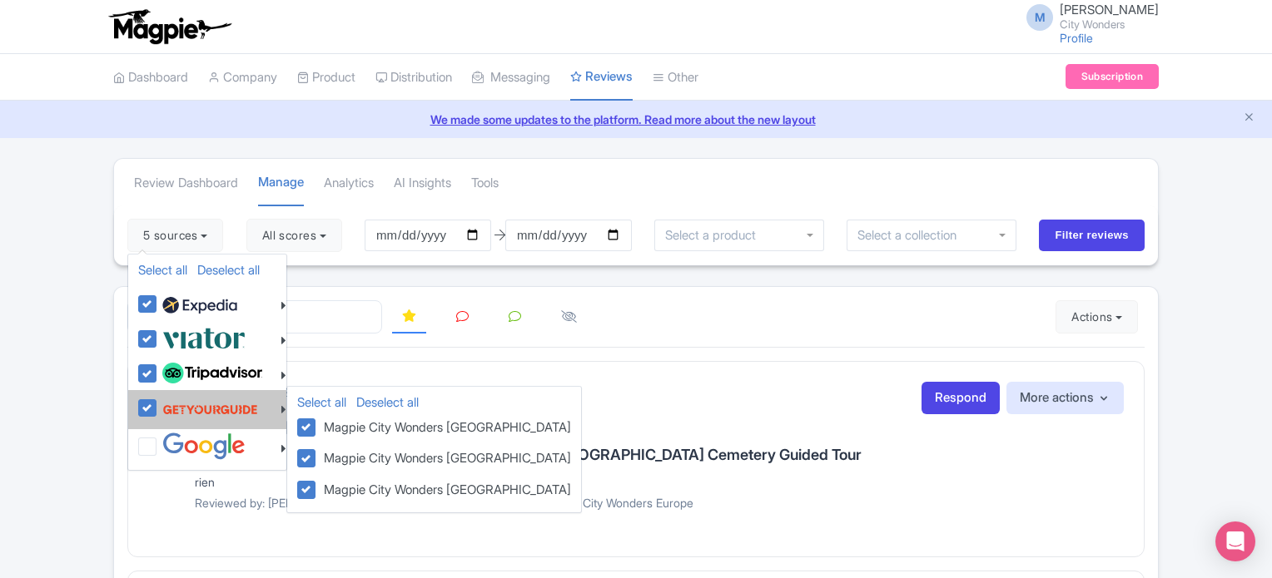
click at [158, 409] on label at bounding box center [208, 410] width 100 height 32
click at [158, 404] on input "checkbox" at bounding box center [163, 399] width 11 height 11
checkbox input "false"
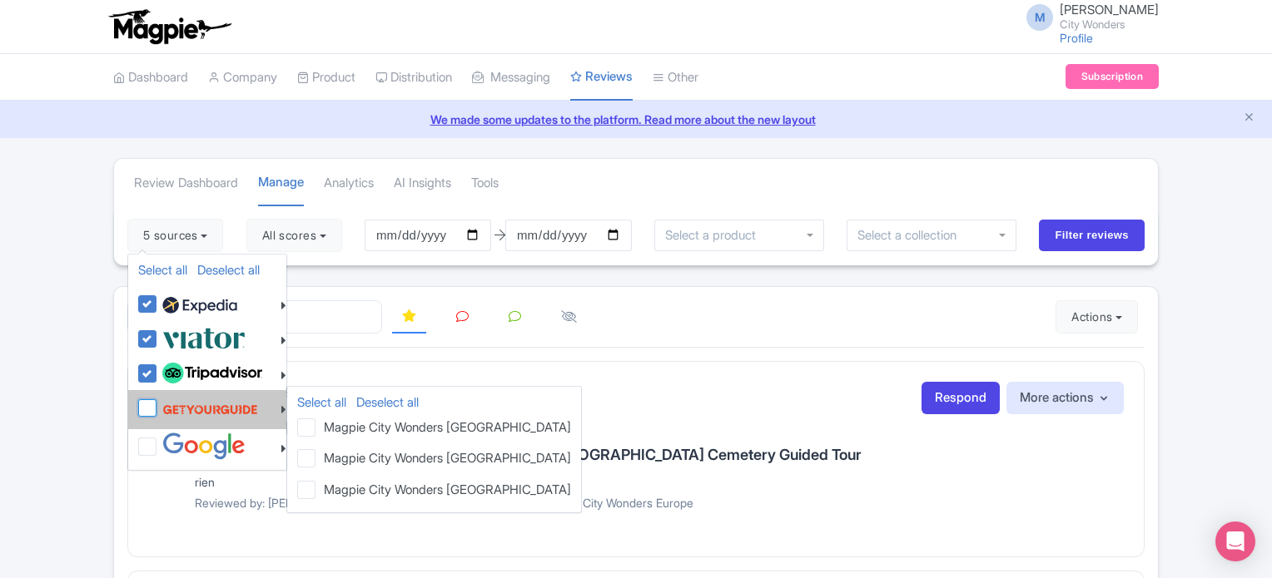
checkbox input "false"
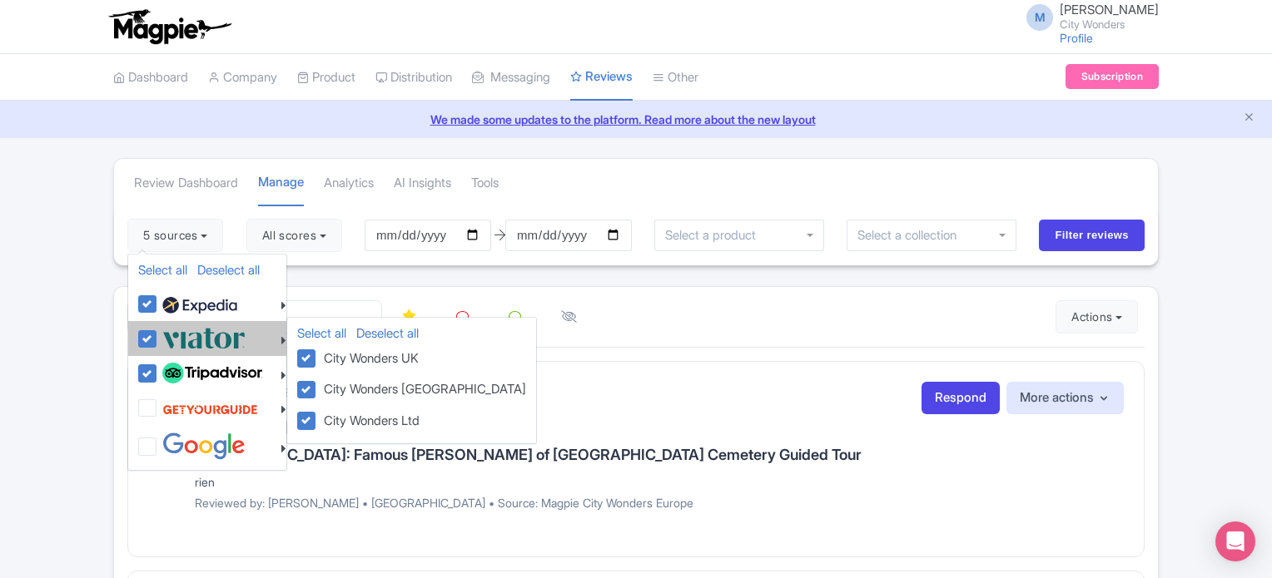
click at [158, 335] on label at bounding box center [201, 338] width 87 height 27
click at [158, 335] on input "checkbox" at bounding box center [163, 330] width 11 height 11
checkbox input "false"
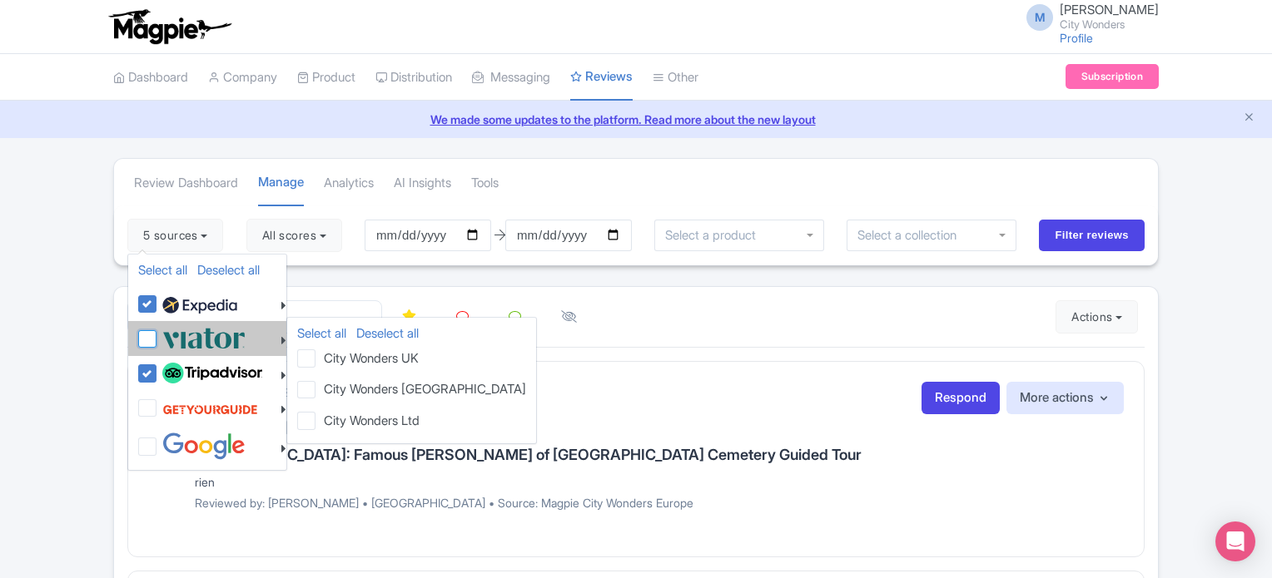
checkbox input "false"
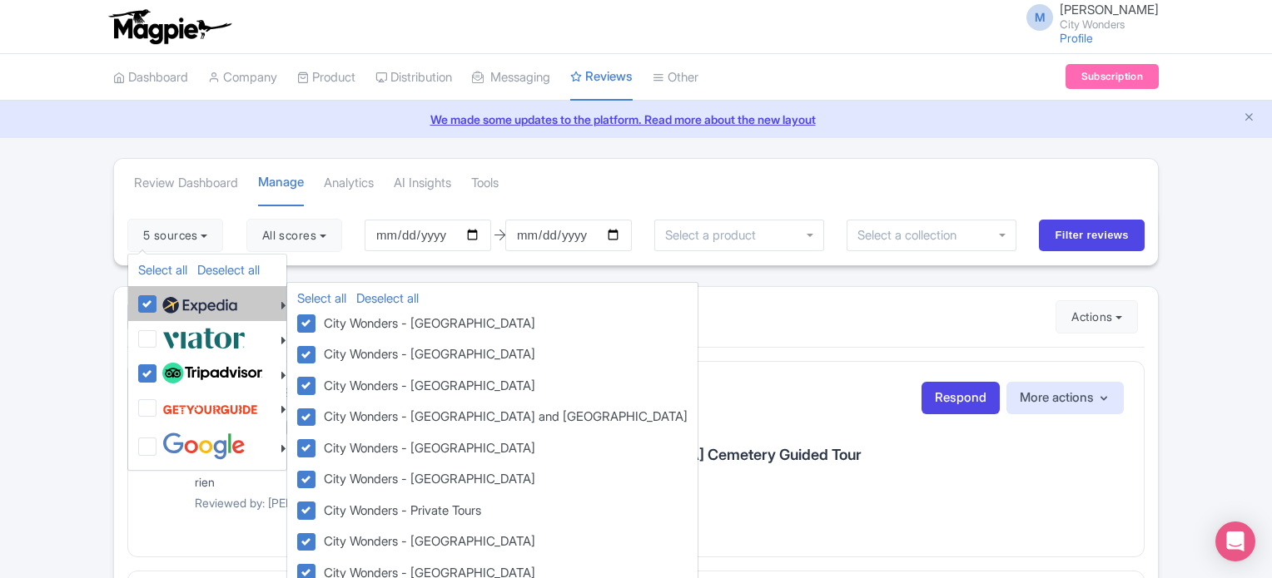
click at [158, 304] on label at bounding box center [197, 304] width 79 height 28
click at [158, 300] on input "checkbox" at bounding box center [163, 295] width 11 height 11
checkbox input "false"
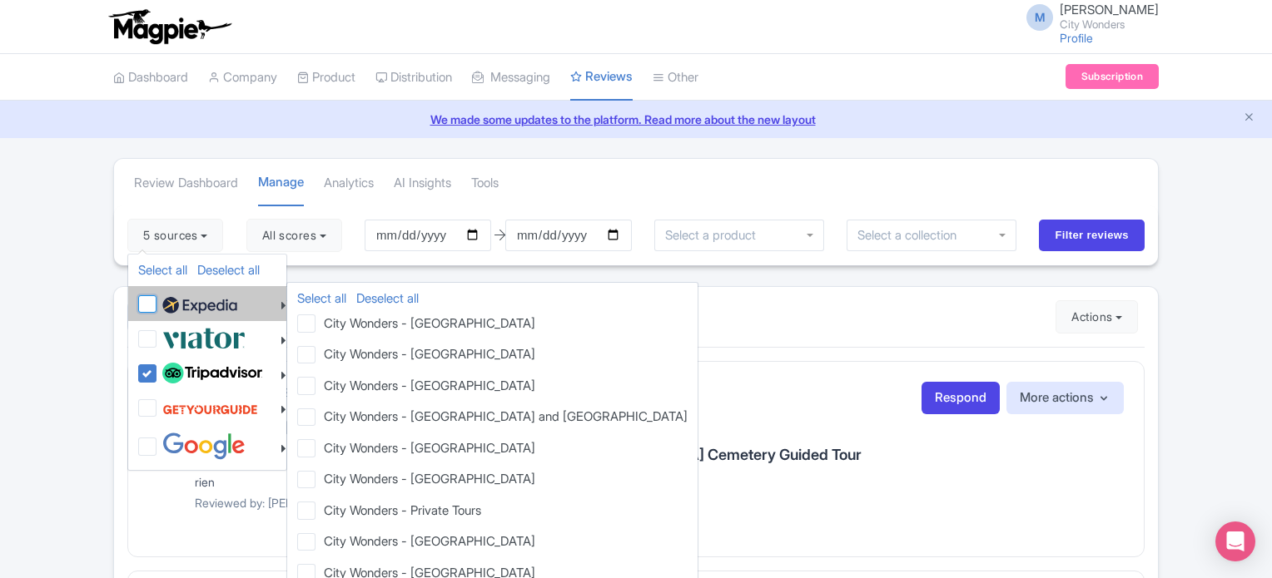
checkbox input "false"
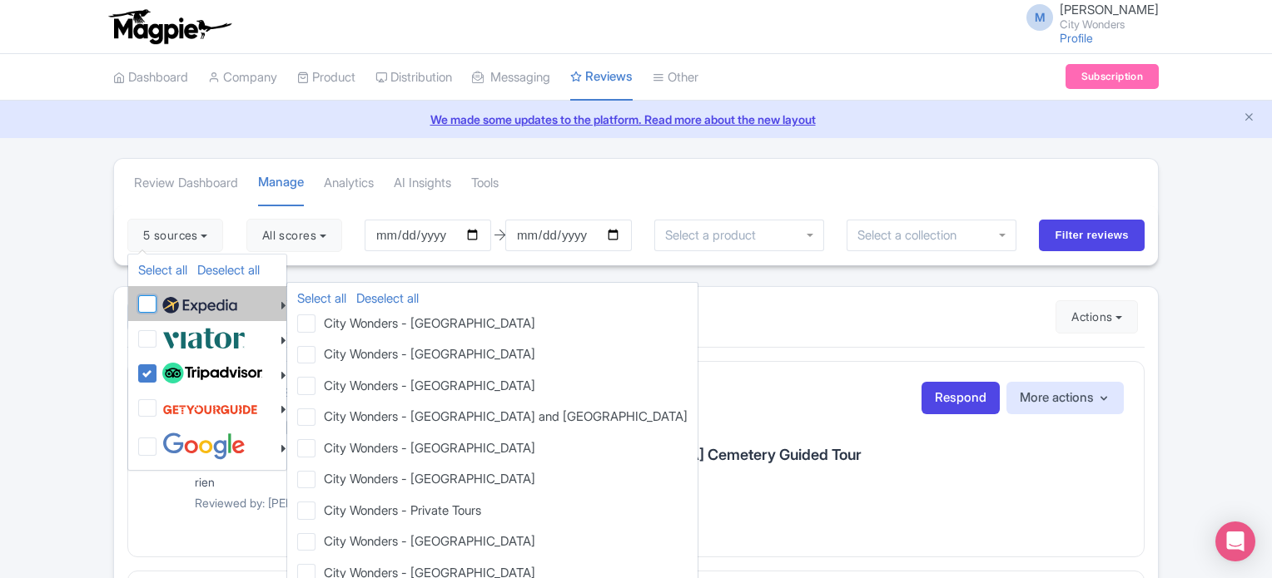
checkbox input "false"
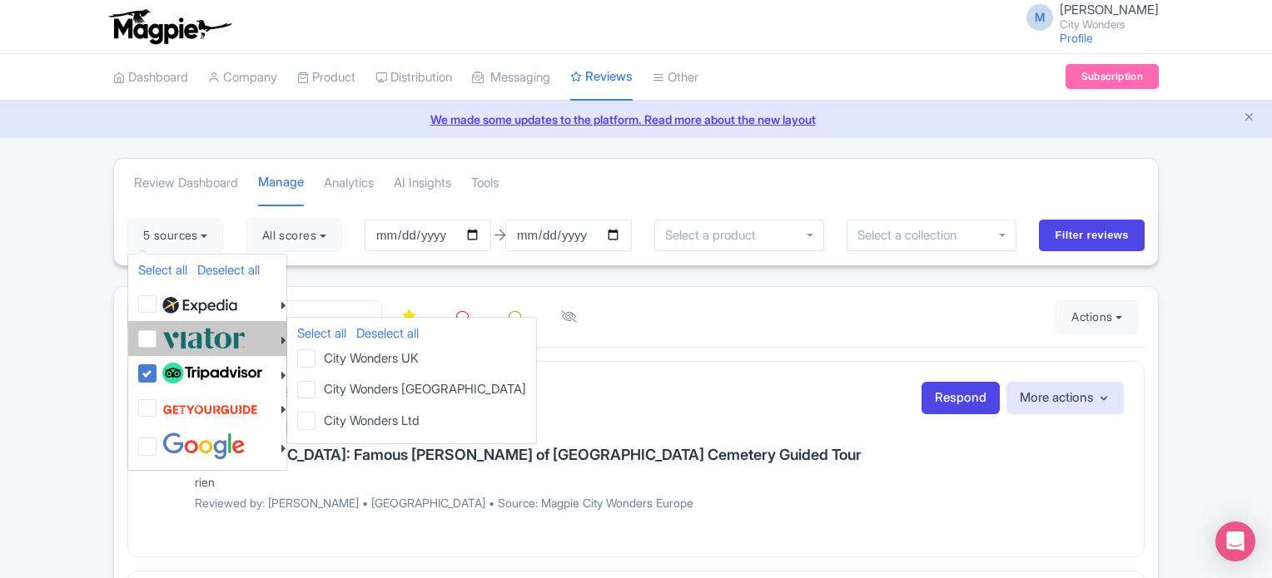
click at [158, 336] on label at bounding box center [201, 338] width 87 height 27
click at [158, 335] on input "checkbox" at bounding box center [163, 330] width 11 height 11
checkbox input "true"
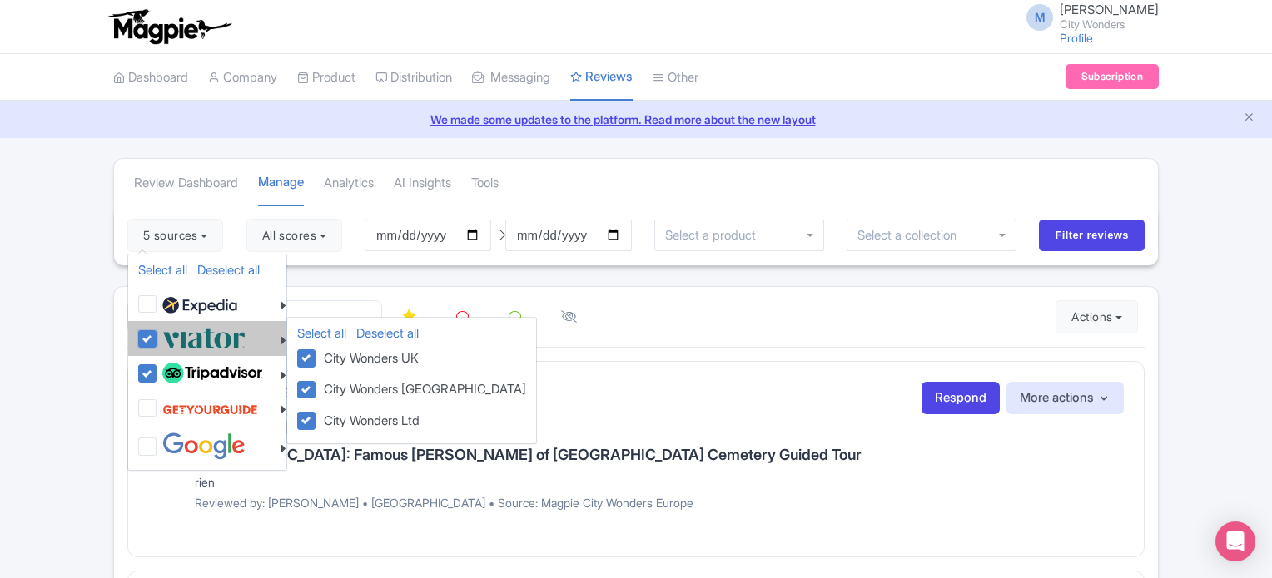
checkbox input "true"
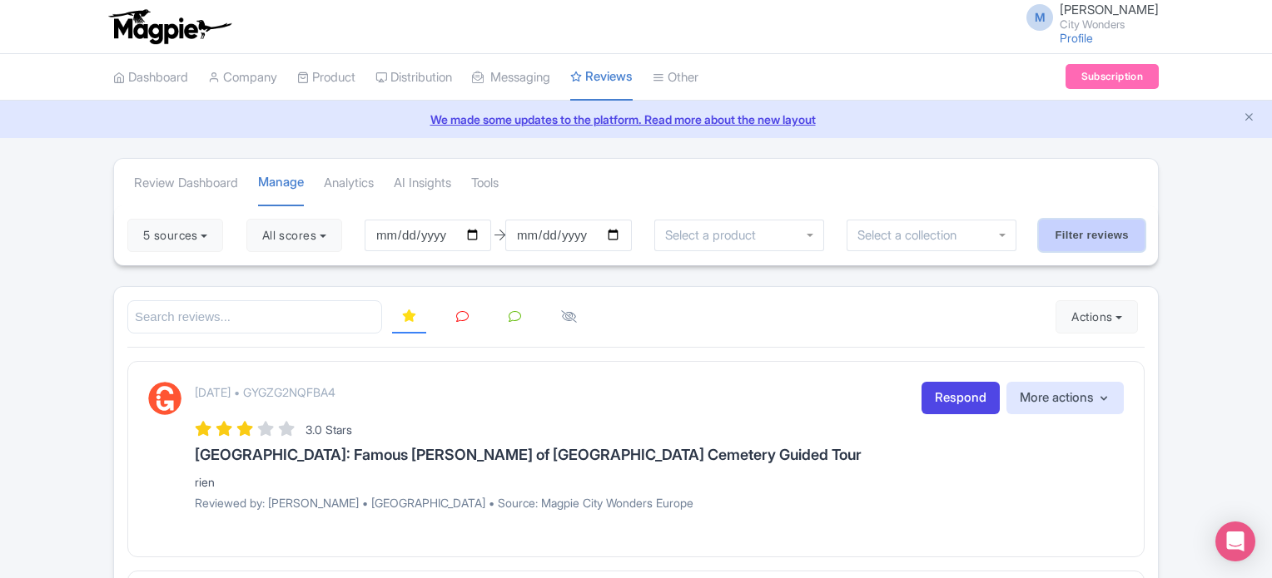
click at [1100, 232] on input "Filter reviews" at bounding box center [1092, 236] width 106 height 32
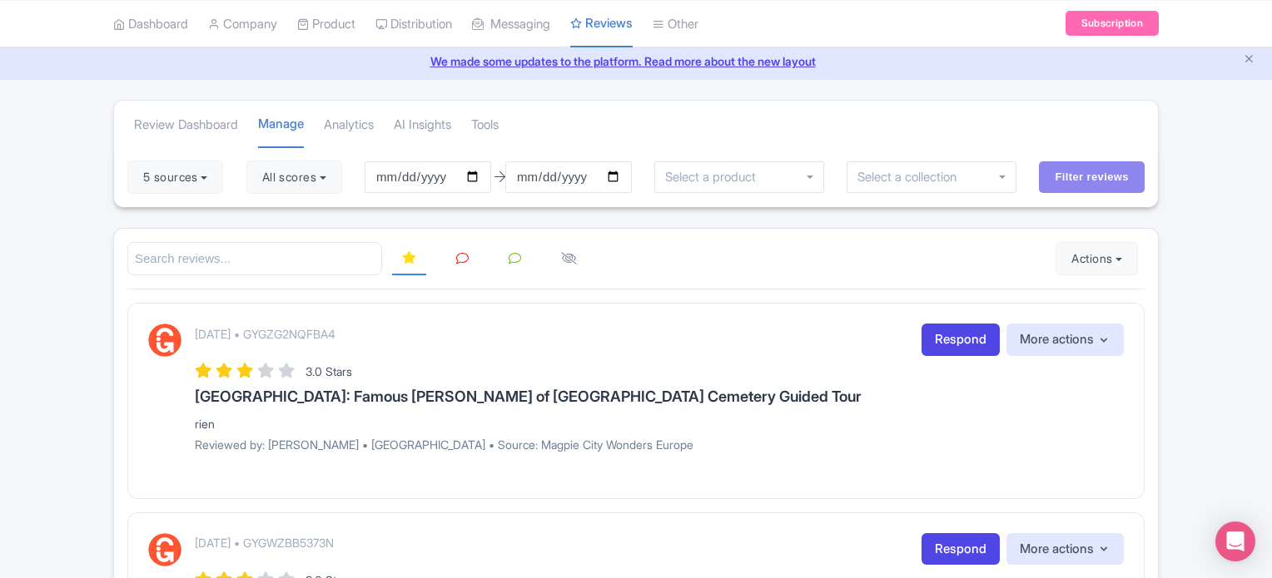
scroll to position [83, 0]
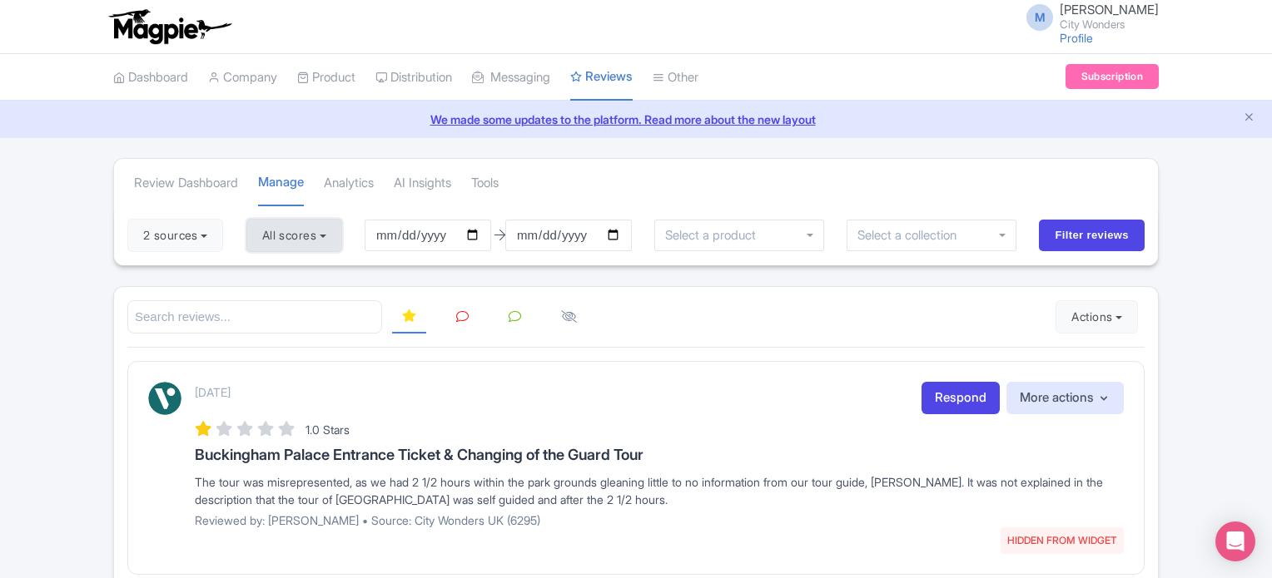
click at [321, 233] on button "All scores" at bounding box center [294, 235] width 96 height 33
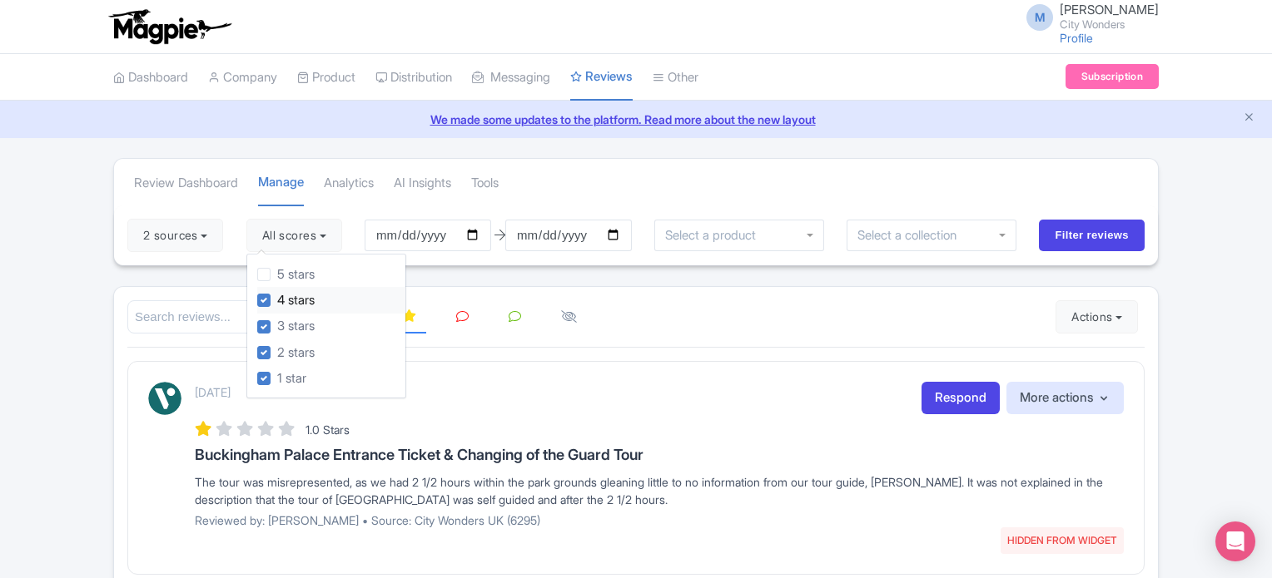
click at [277, 301] on label "4 stars" at bounding box center [295, 300] width 37 height 19
click at [277, 301] on input "4 stars" at bounding box center [282, 295] width 11 height 11
checkbox input "false"
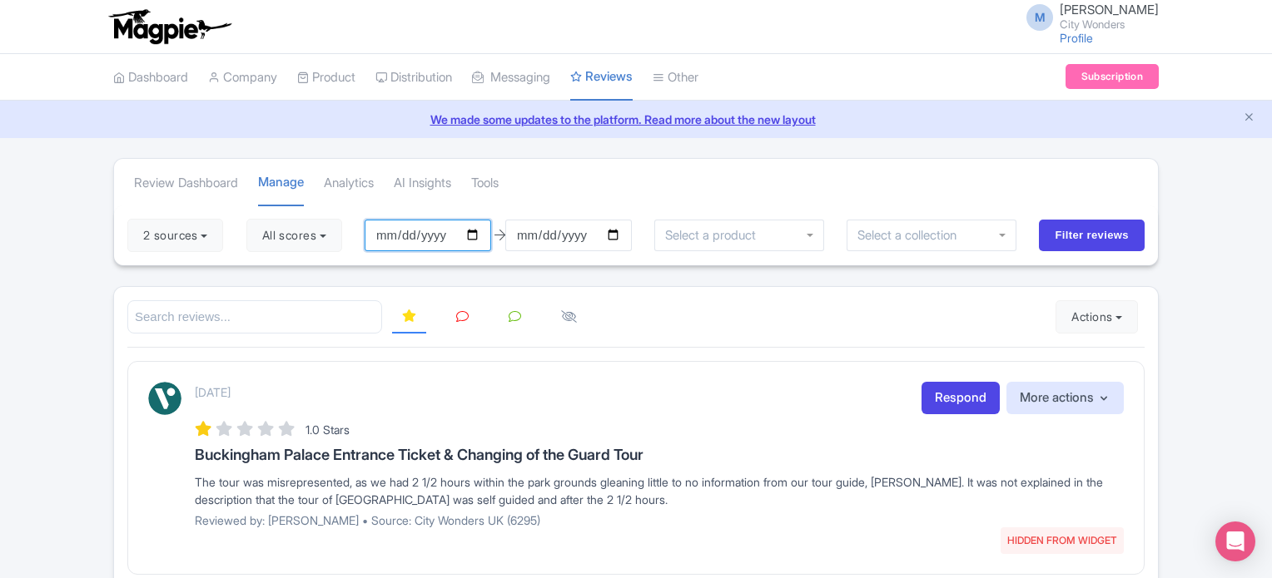
click at [476, 236] on input "[DATE]" at bounding box center [428, 236] width 127 height 32
type input "[DATE]"
click at [613, 239] on input "[DATE]" at bounding box center [568, 236] width 127 height 32
type input "[DATE]"
click at [1107, 236] on input "Filter reviews" at bounding box center [1092, 236] width 106 height 32
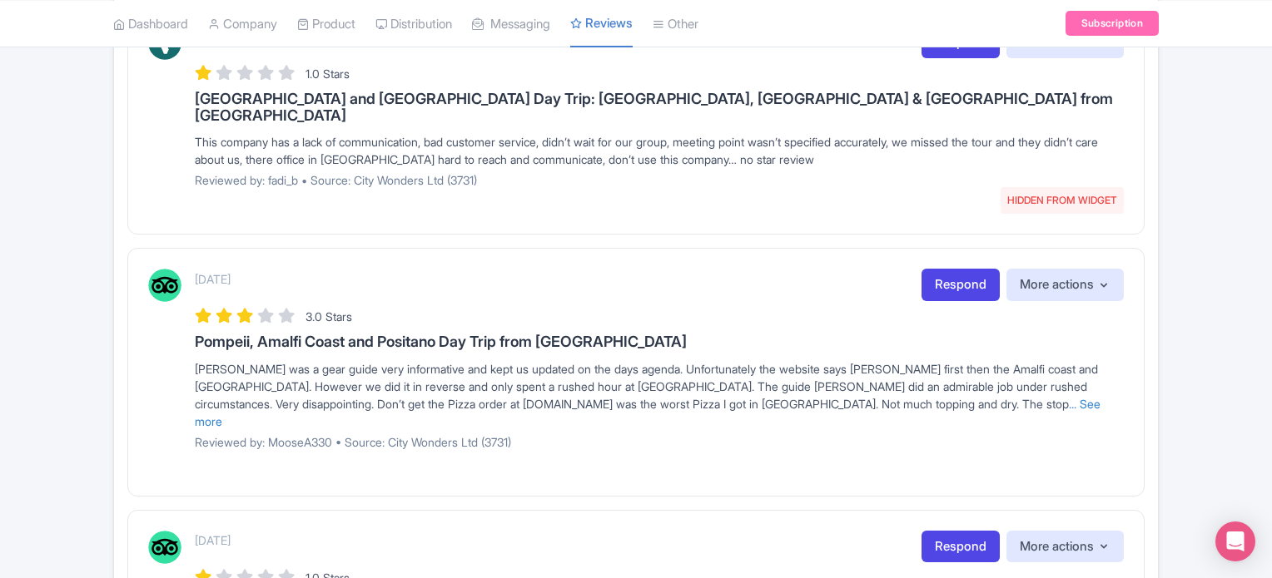
scroll to position [666, 0]
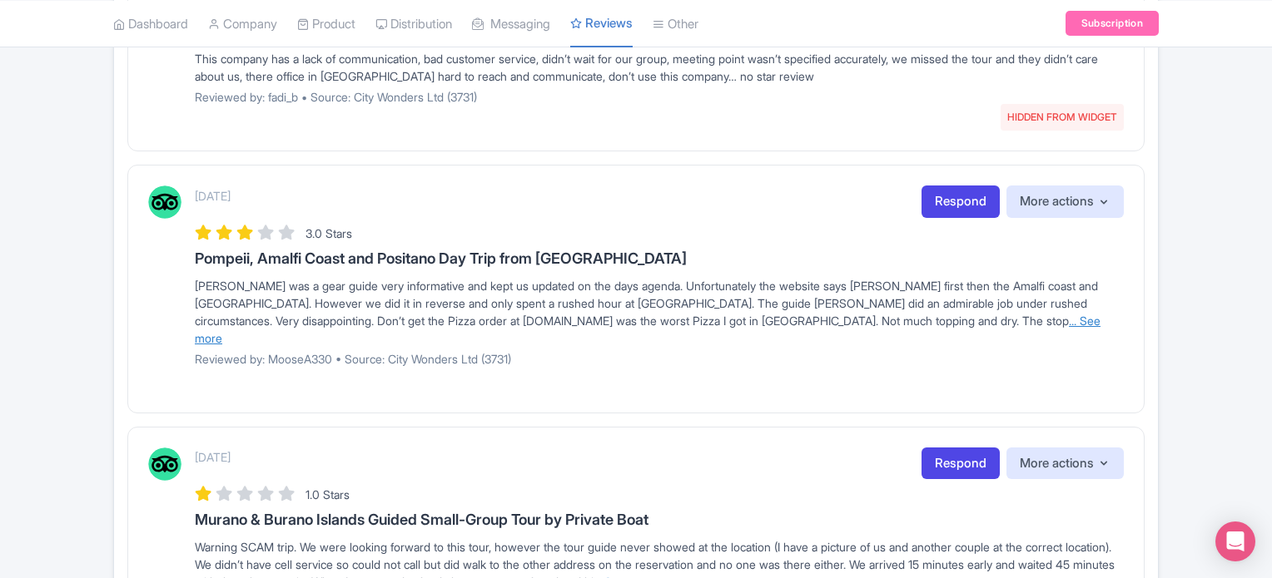
click at [792, 314] on link "... See more" at bounding box center [648, 330] width 906 height 32
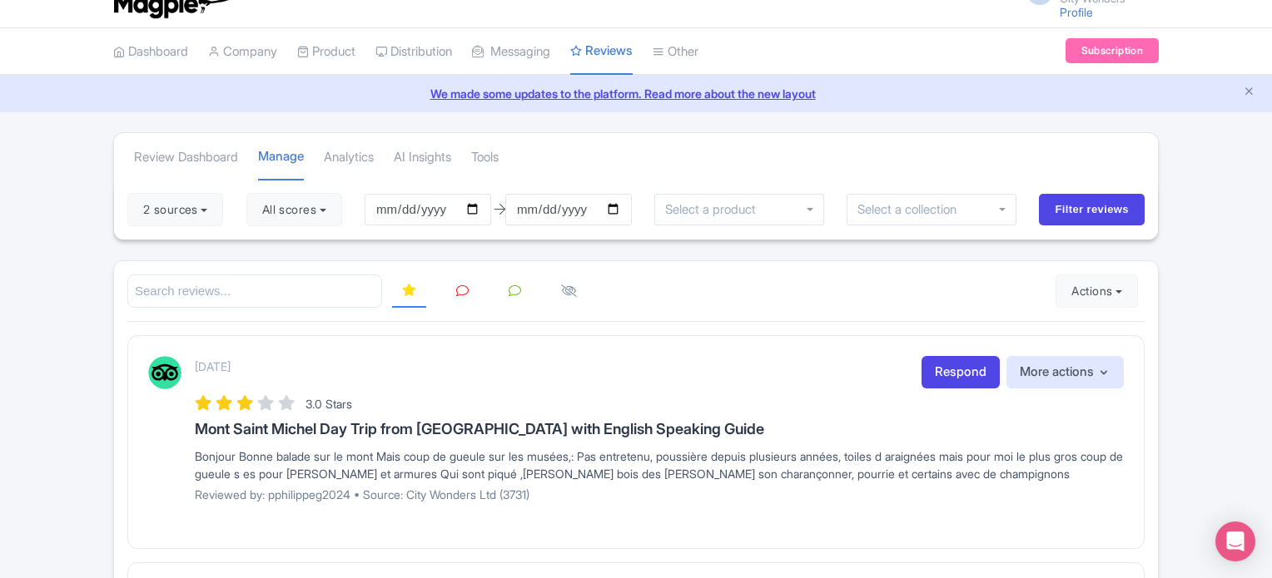
scroll to position [0, 0]
